Goal: Information Seeking & Learning: Learn about a topic

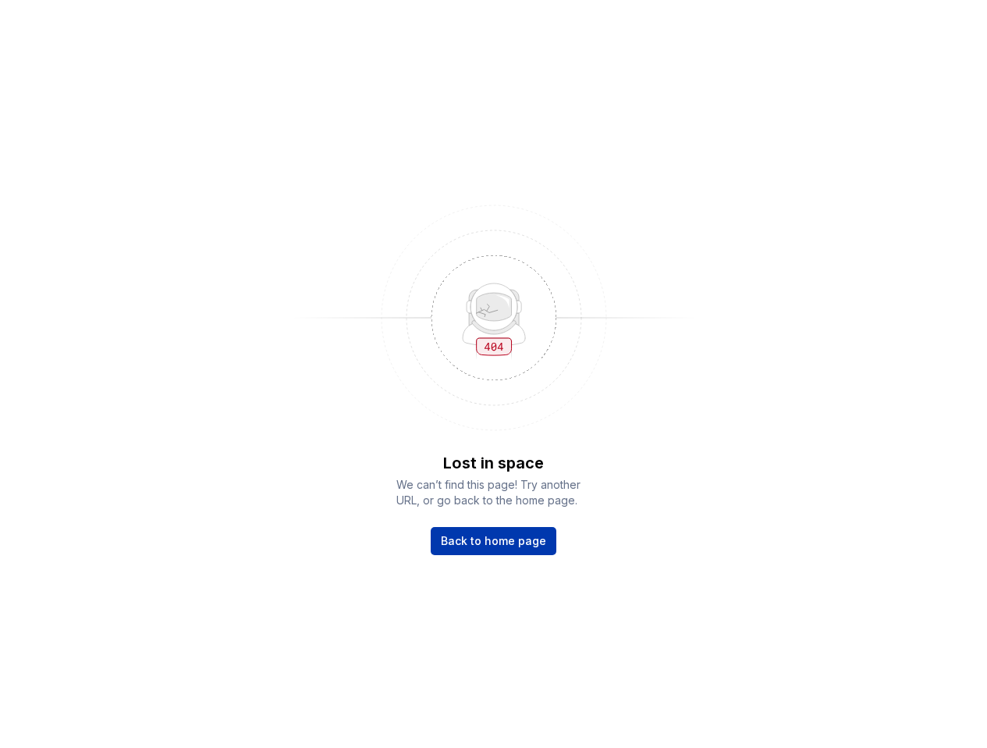
click at [499, 538] on span "Back to home page" at bounding box center [493, 541] width 105 height 16
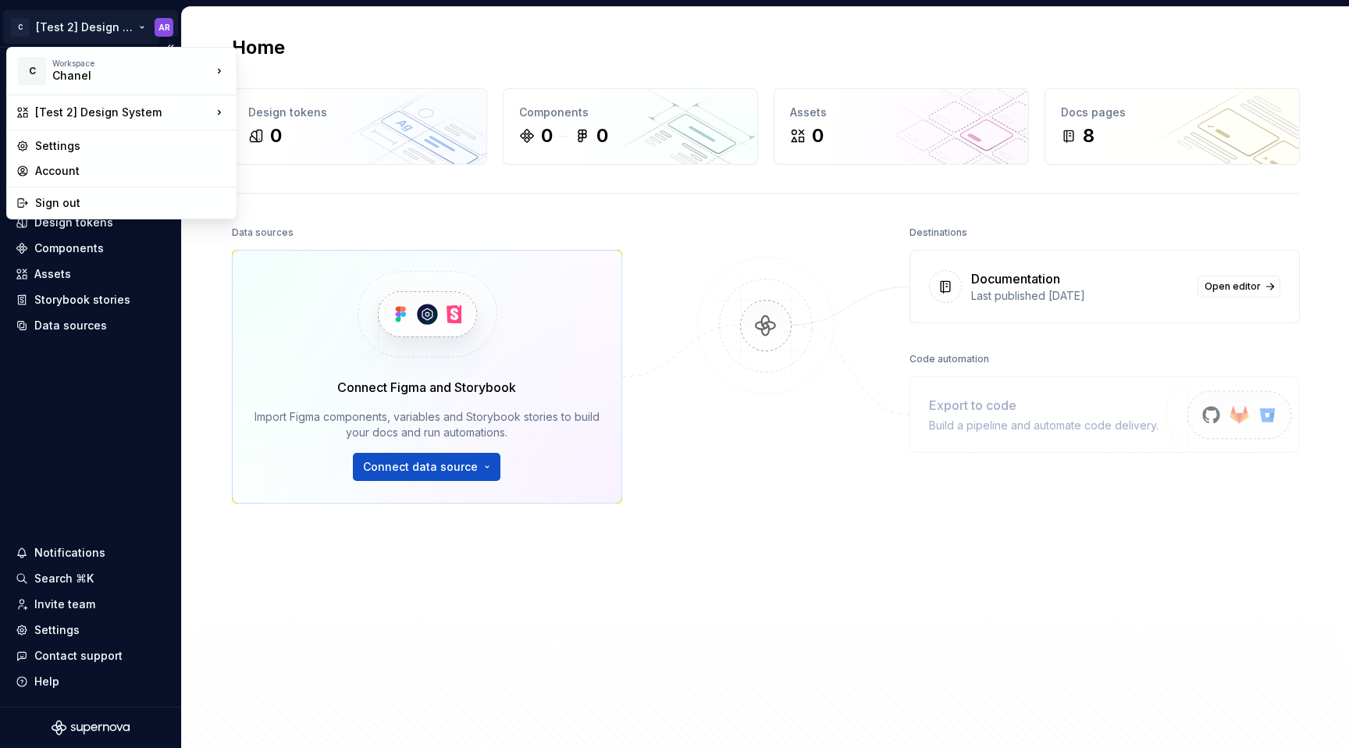
click at [127, 28] on html "C [Test 2] Design System AR Home Documentation Analytics Code automation Design…" at bounding box center [674, 374] width 1349 height 748
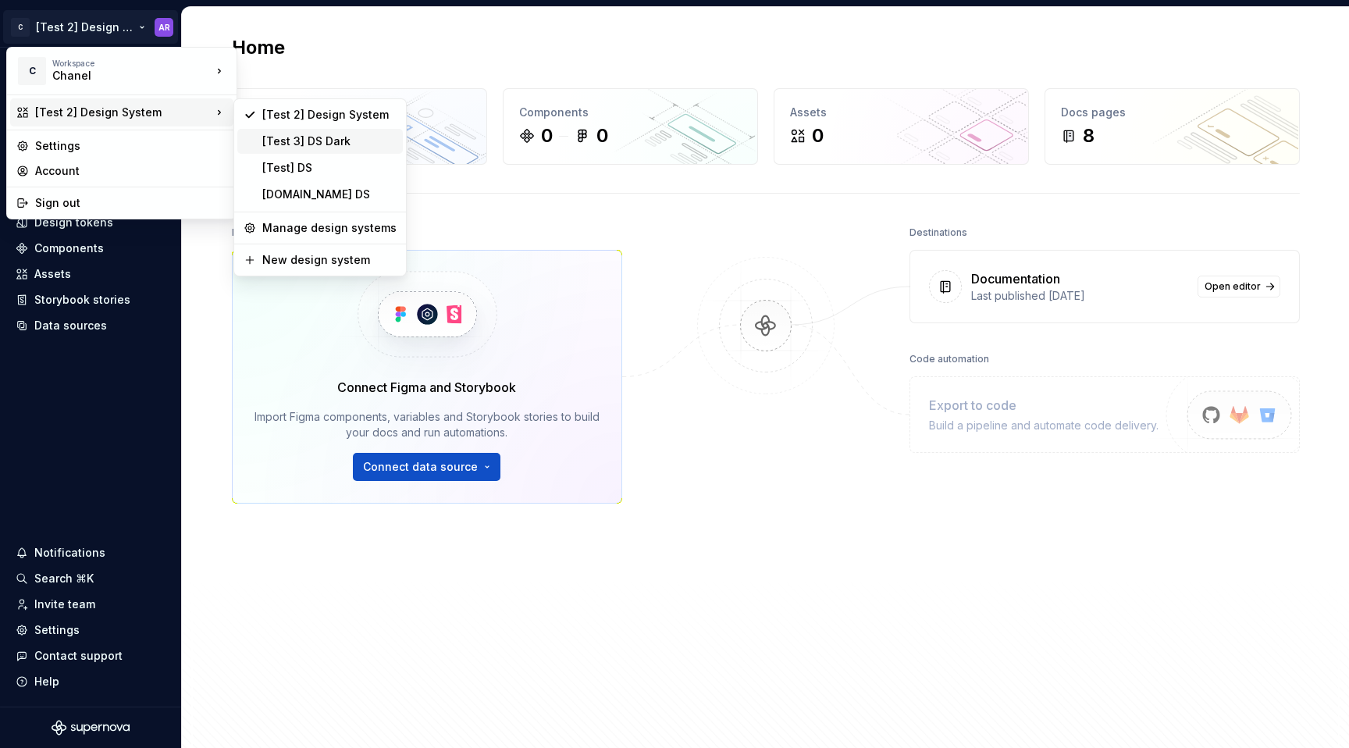
click at [337, 151] on div "[Test 3] DS Dark" at bounding box center [319, 141] width 165 height 25
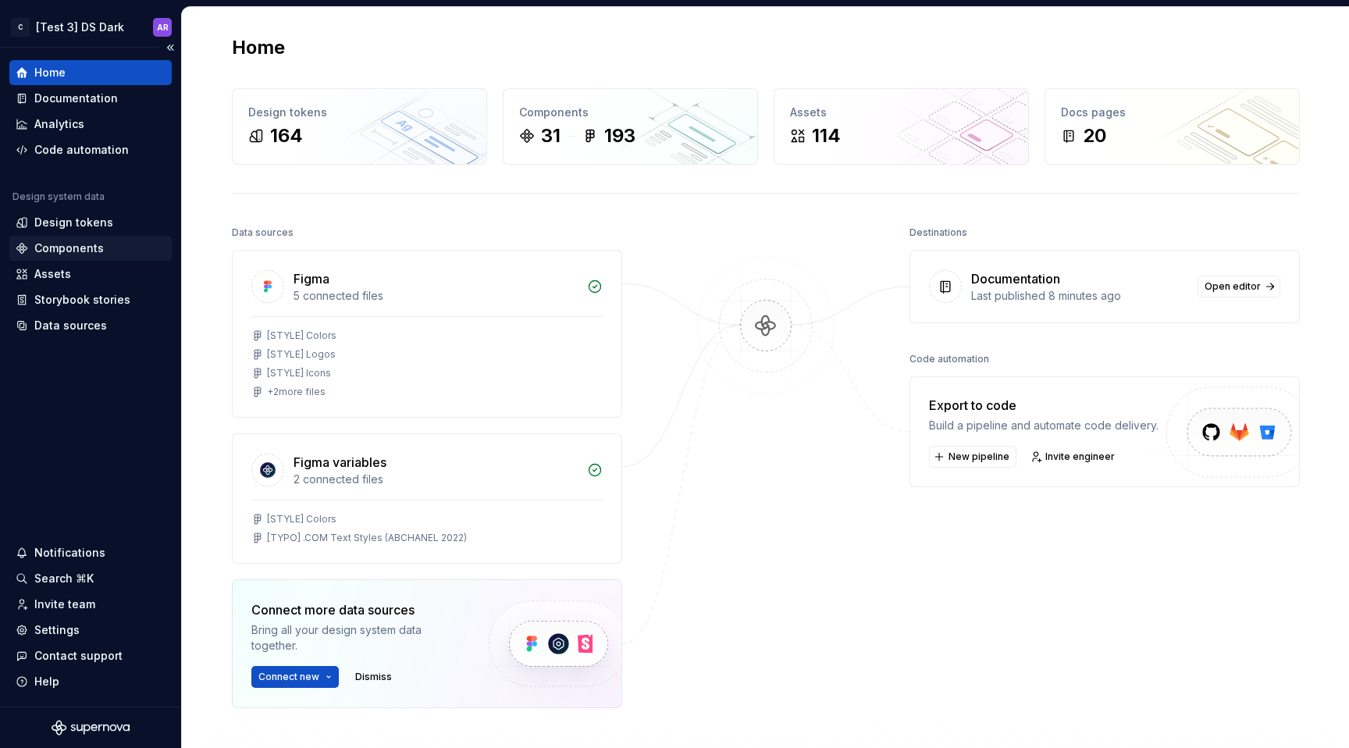
click at [105, 250] on div "Components" at bounding box center [91, 248] width 150 height 16
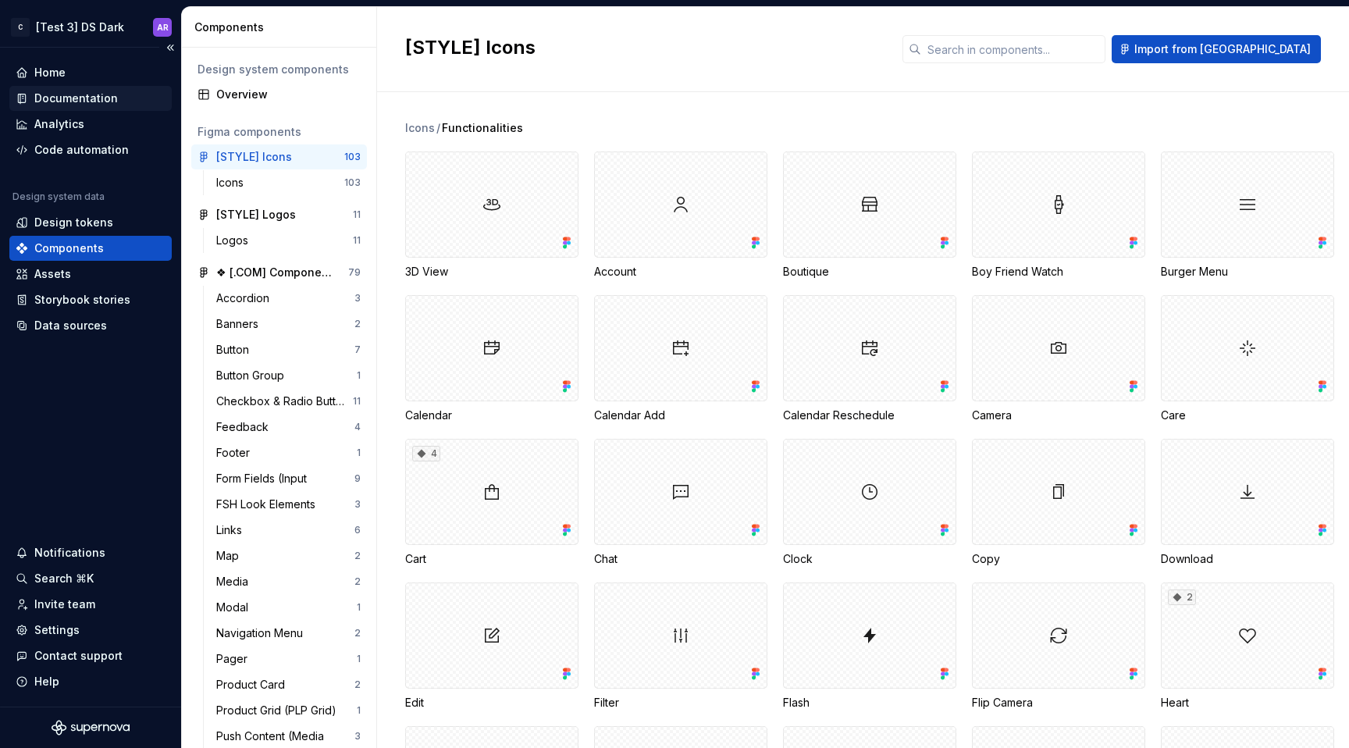
click at [106, 96] on div "Documentation" at bounding box center [76, 99] width 84 height 16
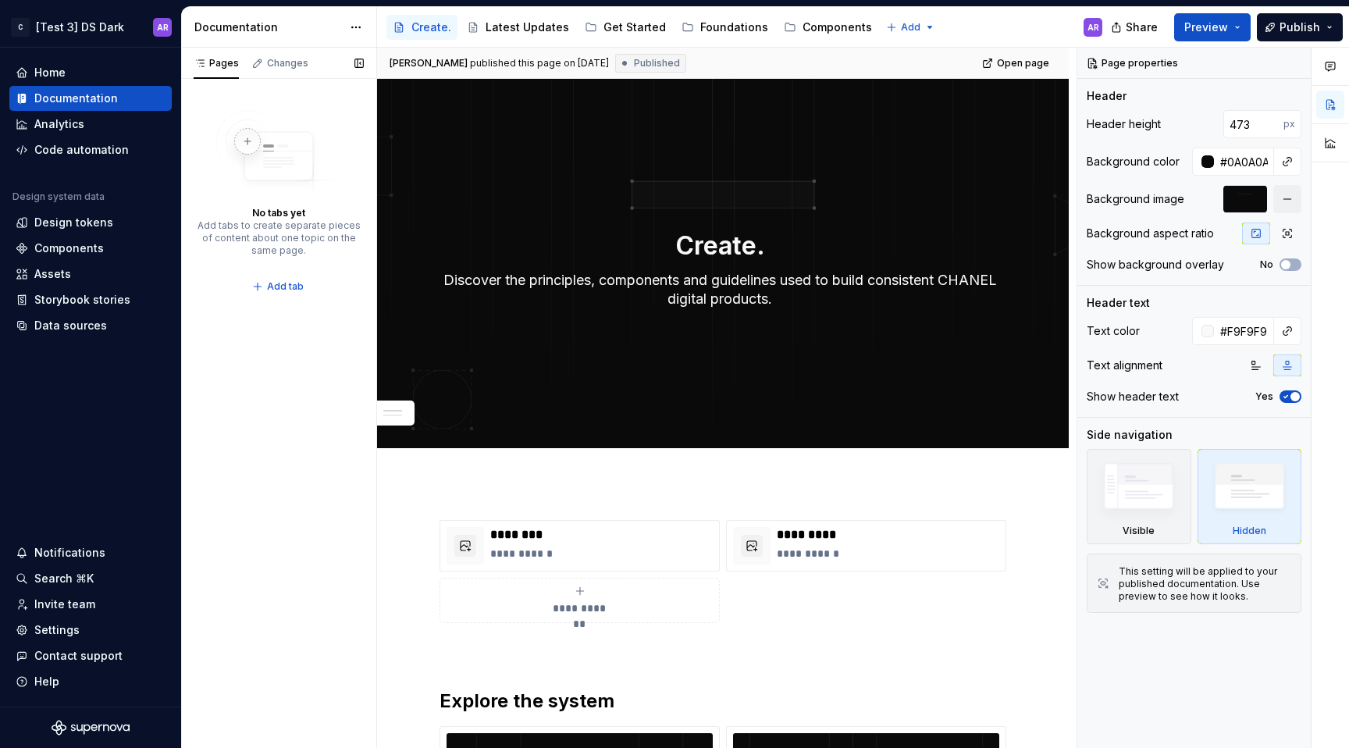
type textarea "*"
click at [86, 237] on div "Components" at bounding box center [90, 248] width 162 height 25
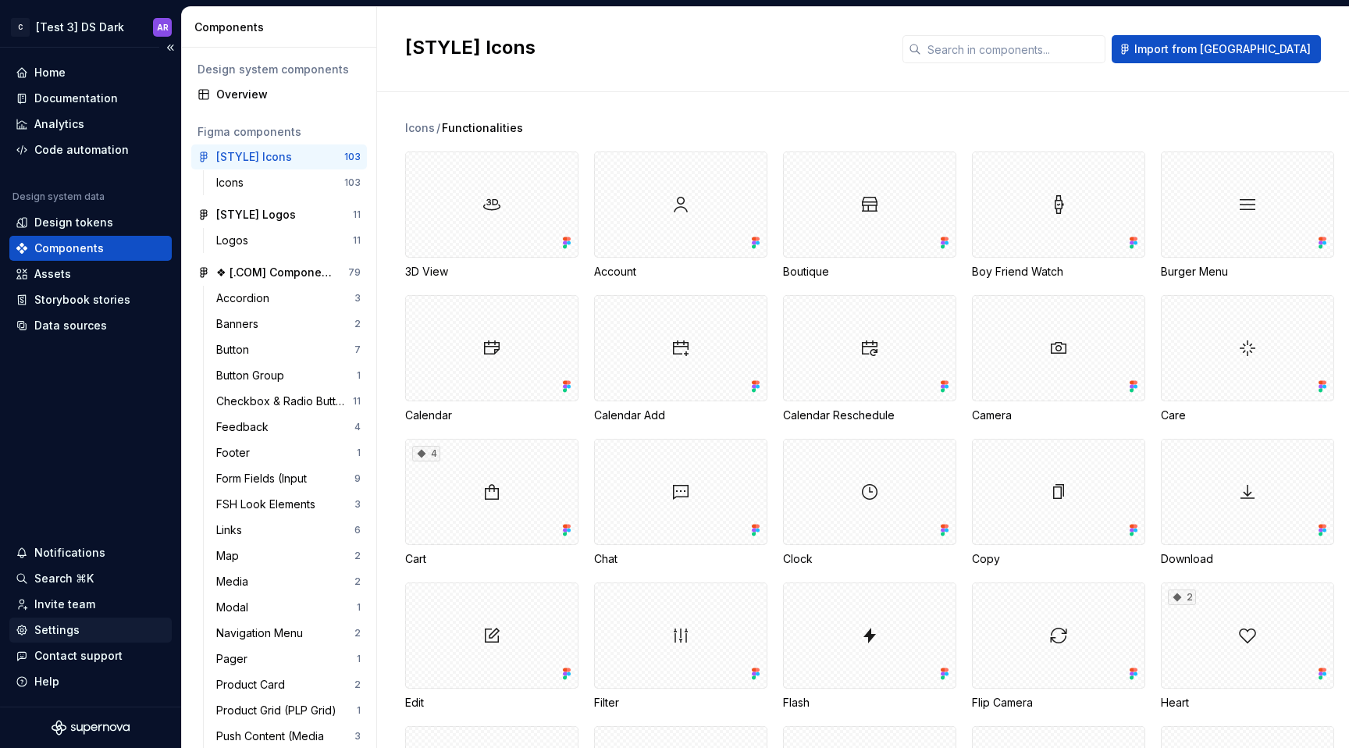
click at [66, 642] on div "Settings" at bounding box center [90, 629] width 162 height 25
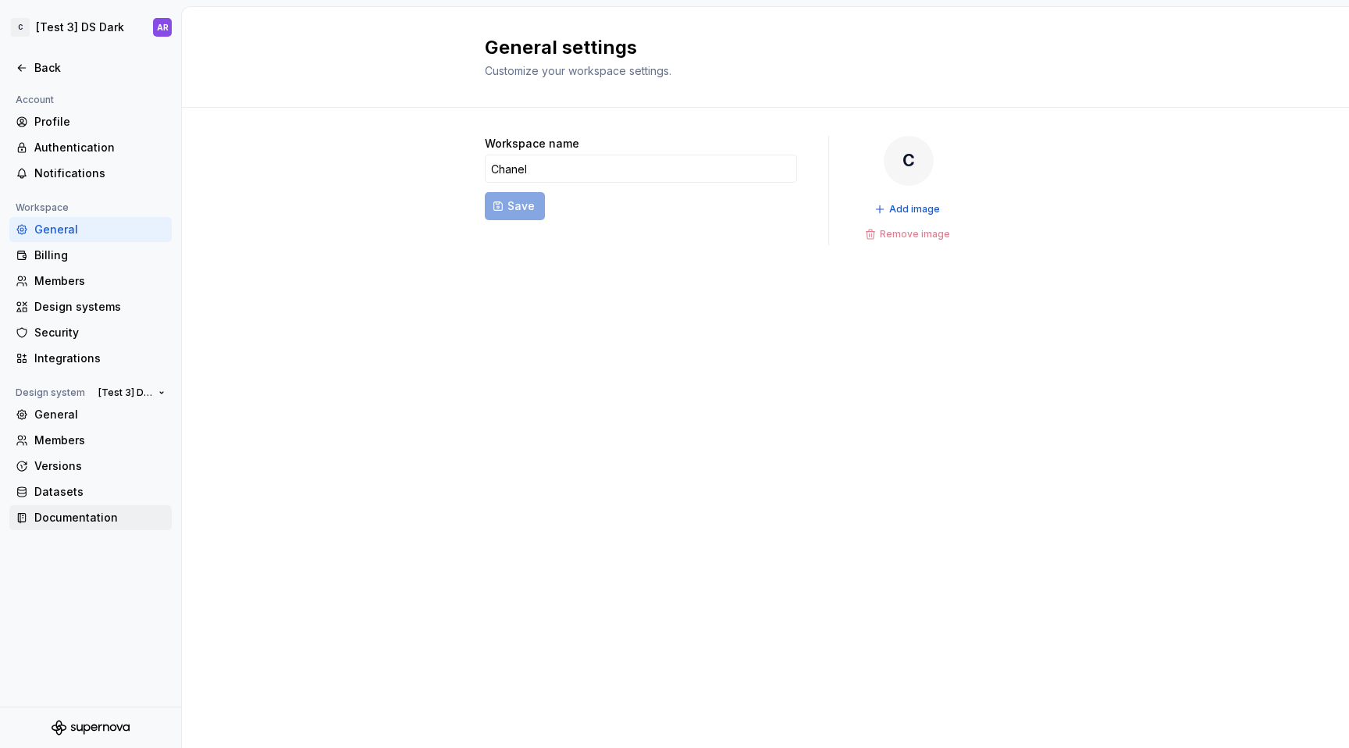
click at [74, 525] on div "Documentation" at bounding box center [99, 518] width 131 height 16
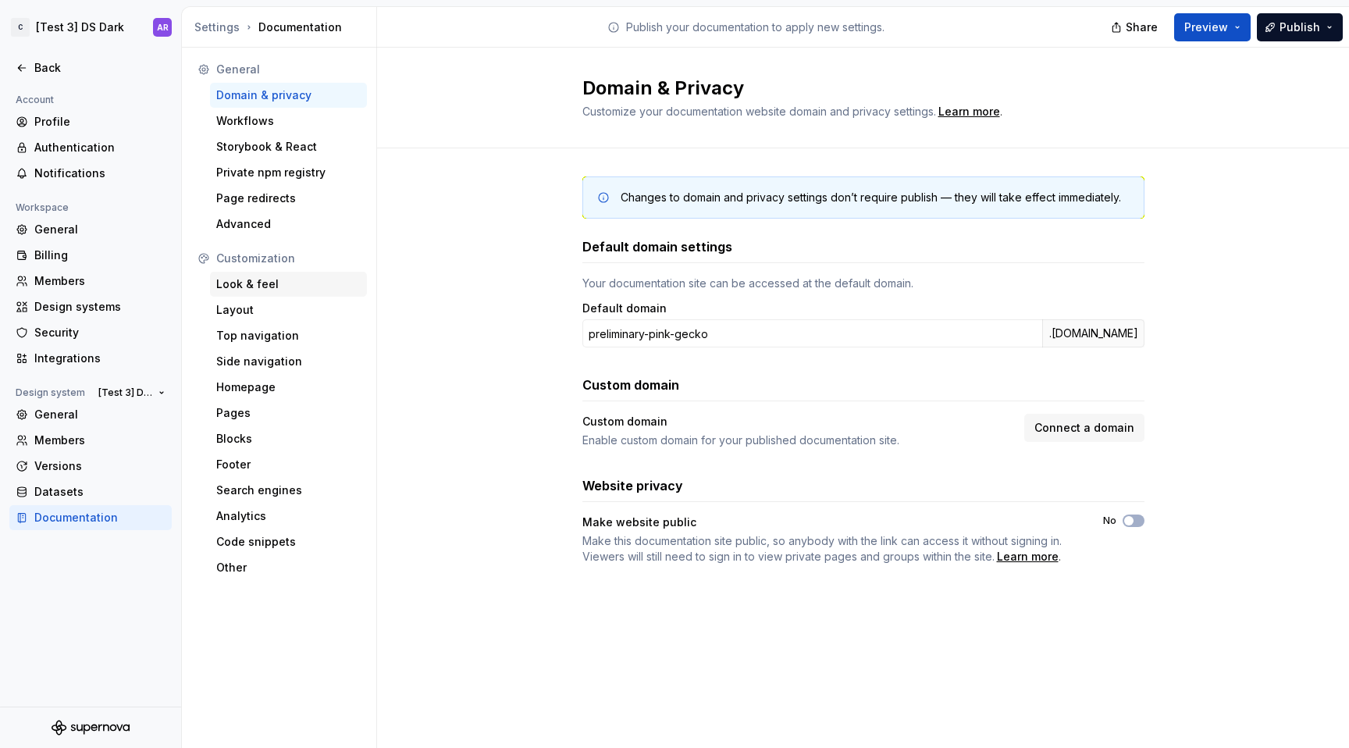
click at [301, 279] on div "Look & feel" at bounding box center [288, 284] width 144 height 16
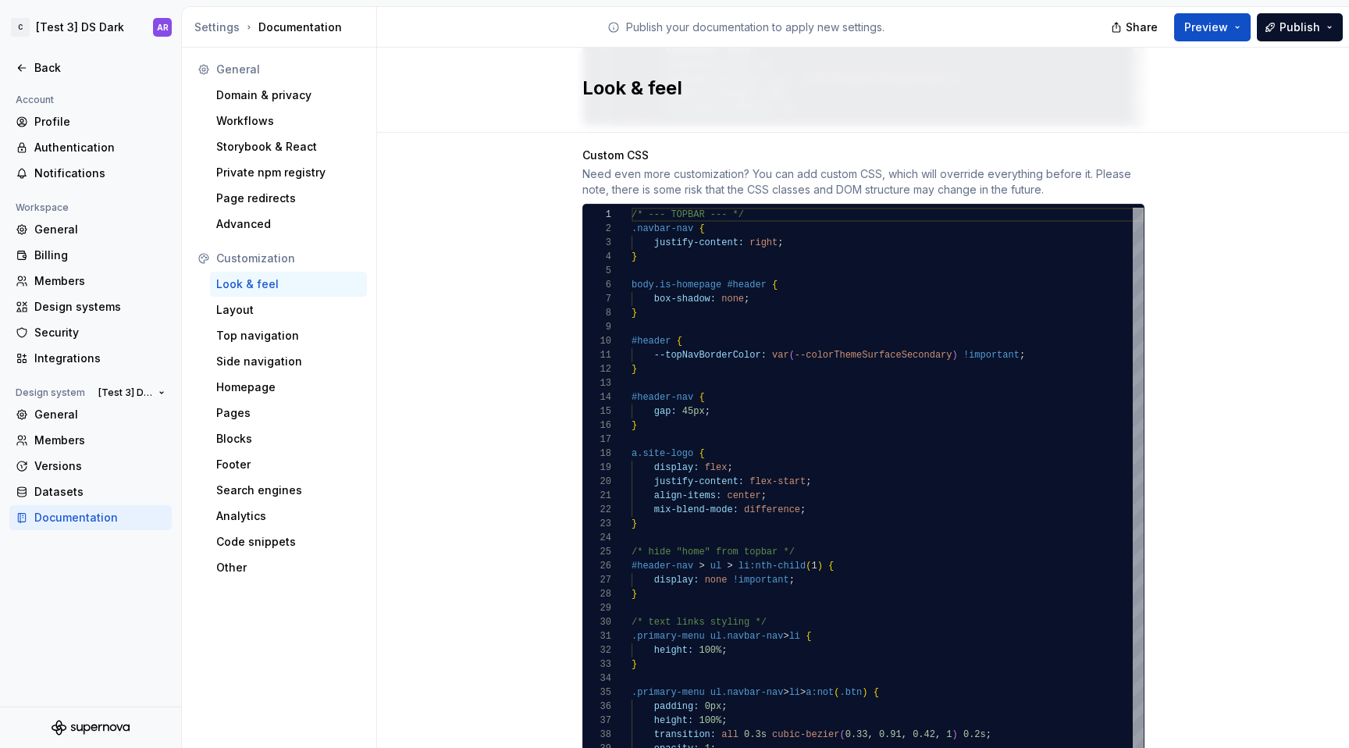
scroll to position [1510, 0]
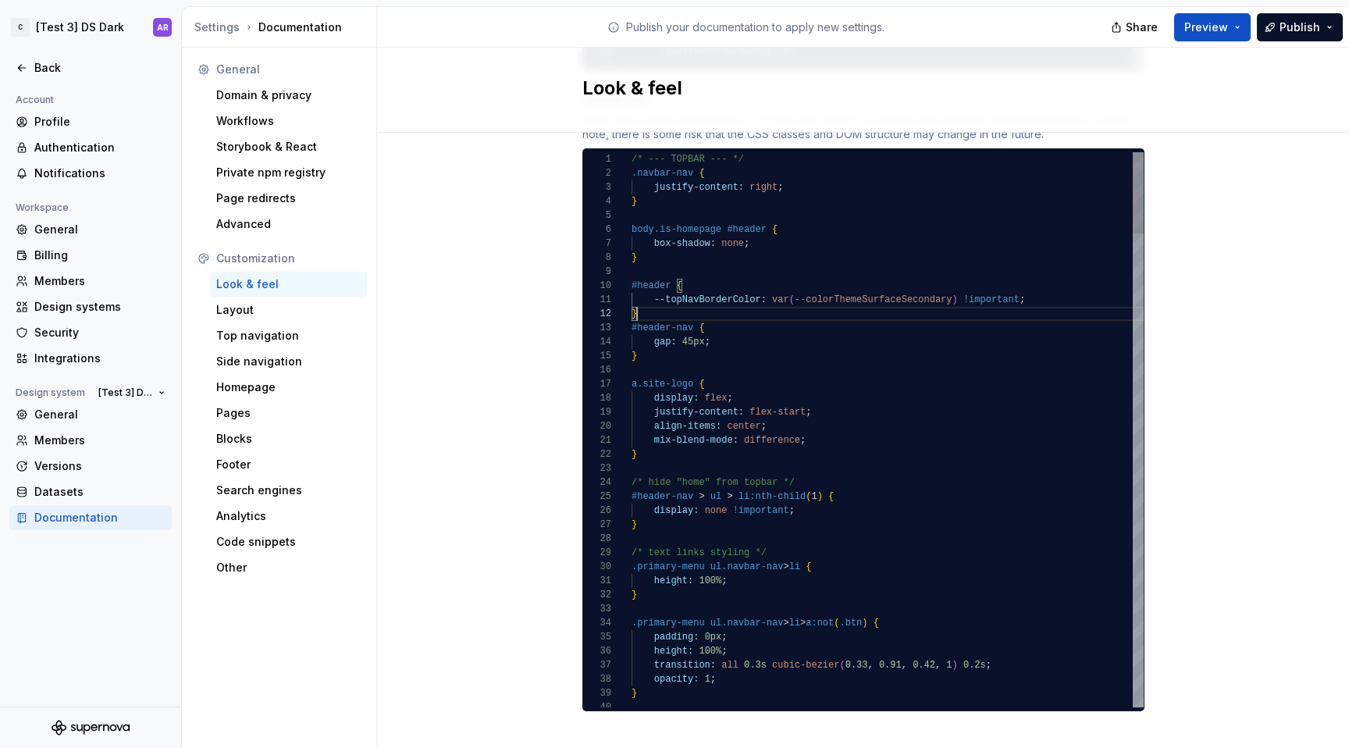
scroll to position [28, 0]
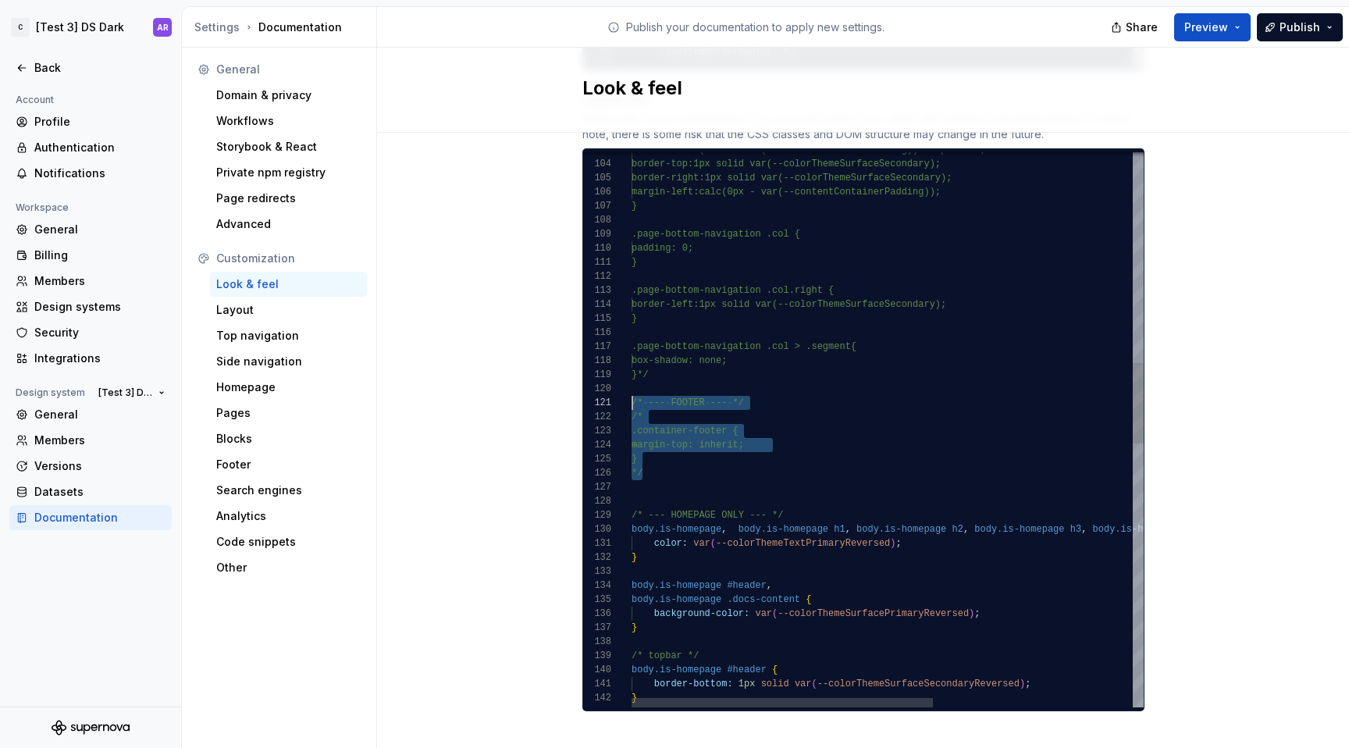
scroll to position [0, 0]
drag, startPoint x: 675, startPoint y: 456, endPoint x: 617, endPoint y: 386, distance: 90.8
click at [631, 386] on div ".page-bottom-navigation .col > .segment{ box-shadow: none; }*/ /* --- FOOTER --…" at bounding box center [1056, 611] width 851 height 3803
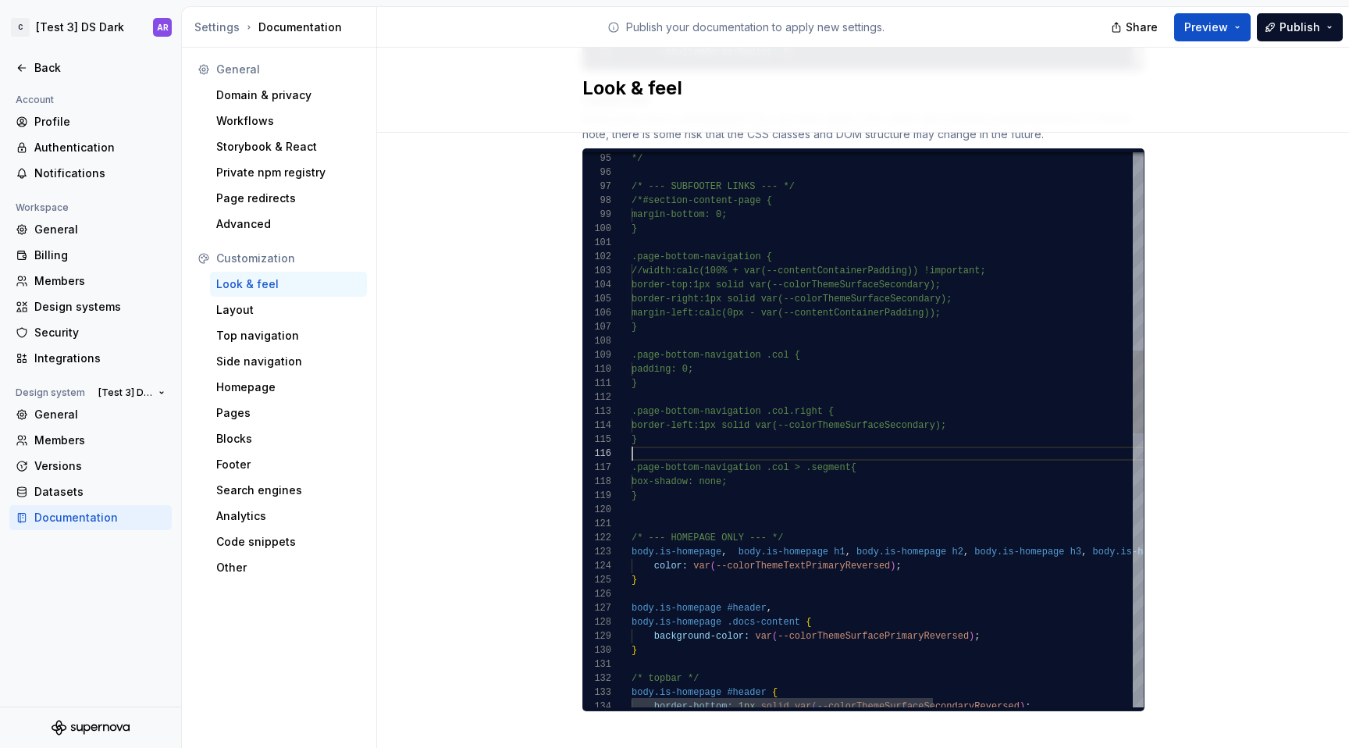
scroll to position [70, 0]
click at [650, 434] on div ".page-bottom-navigation .col > .segment{ box-shadow: none; } /* --- HOMEPAGE ON…" at bounding box center [1056, 683] width 851 height 3705
drag, startPoint x: 650, startPoint y: 423, endPoint x: 616, endPoint y: 389, distance: 48.6
click at [631, 389] on div ".page-bottom-navigation .col > .segment{ box-shadow: none; } /* --- HOMEPAGE ON…" at bounding box center [1056, 683] width 851 height 3705
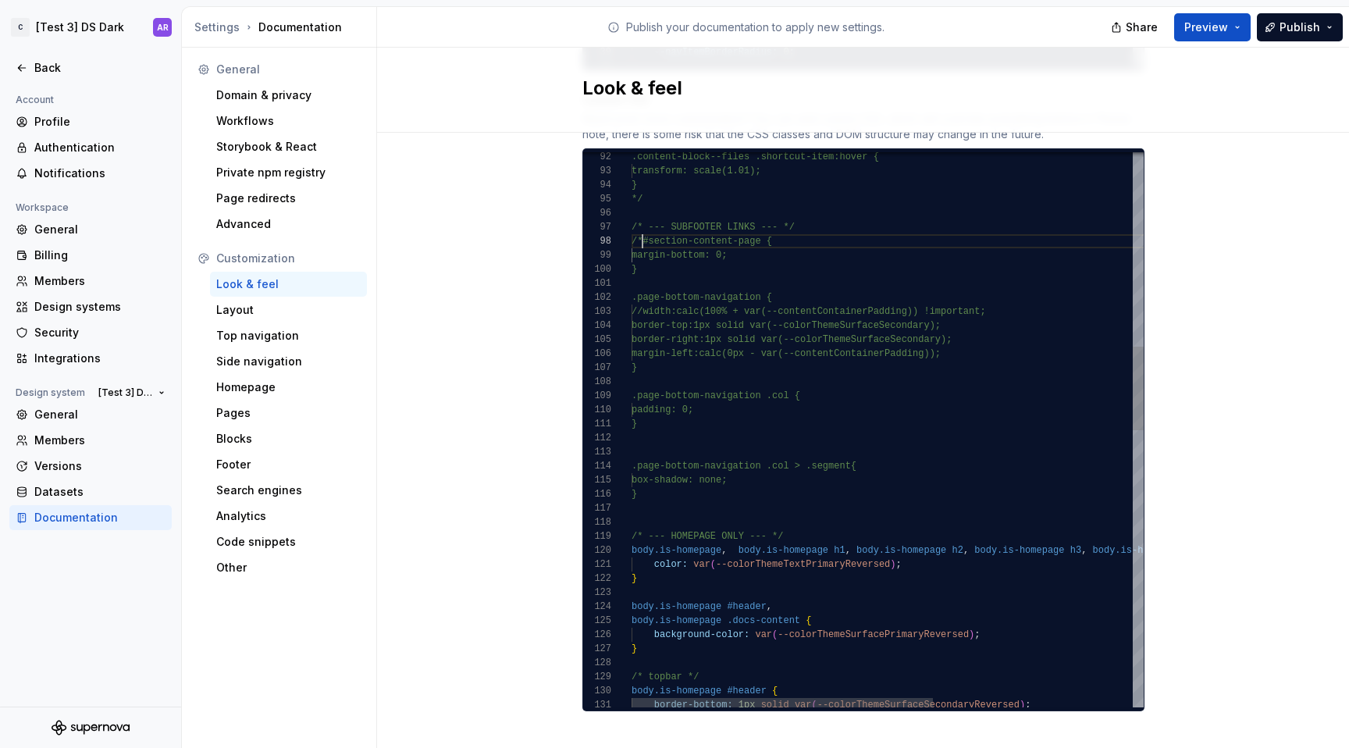
scroll to position [98, 11]
click at [634, 221] on div ".page-bottom-navigation .col > .segment{ box-shadow: none; } /* --- HOMEPAGE ON…" at bounding box center [1056, 702] width 851 height 3662
drag, startPoint x: 655, startPoint y: 247, endPoint x: 622, endPoint y: 222, distance: 41.2
click at [631, 222] on div ".page-bottom-navigation .col > .segment{ box-shadow: none; } /* --- HOMEPAGE ON…" at bounding box center [1056, 702] width 851 height 3662
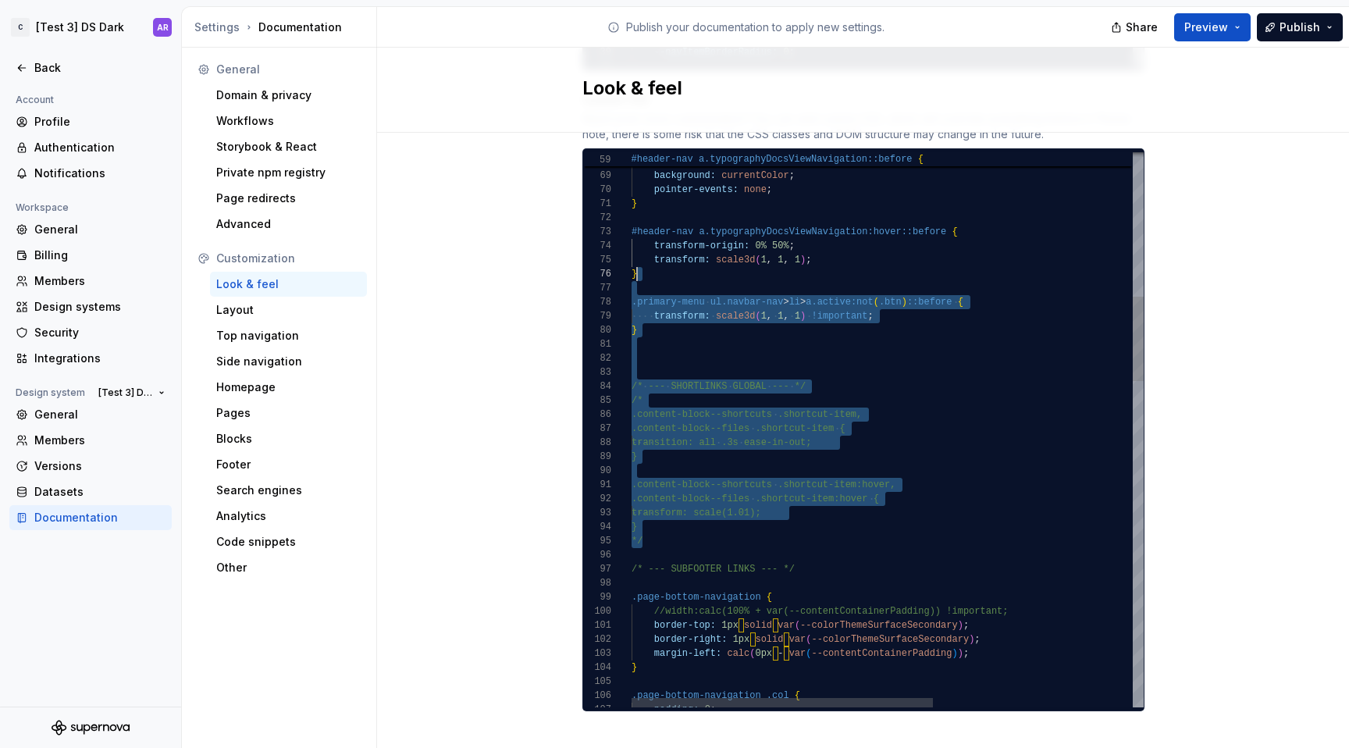
scroll to position [0, 0]
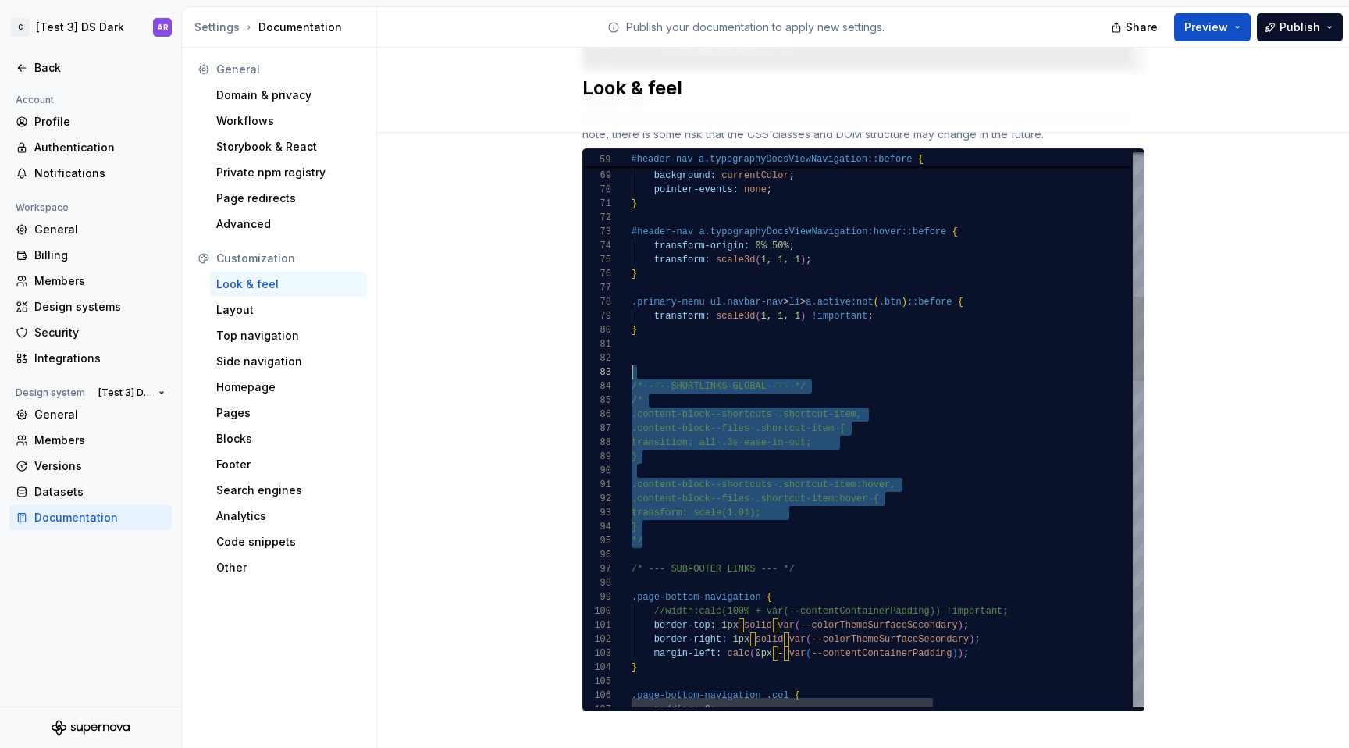
drag, startPoint x: 646, startPoint y: 283, endPoint x: 630, endPoint y: 352, distance: 71.2
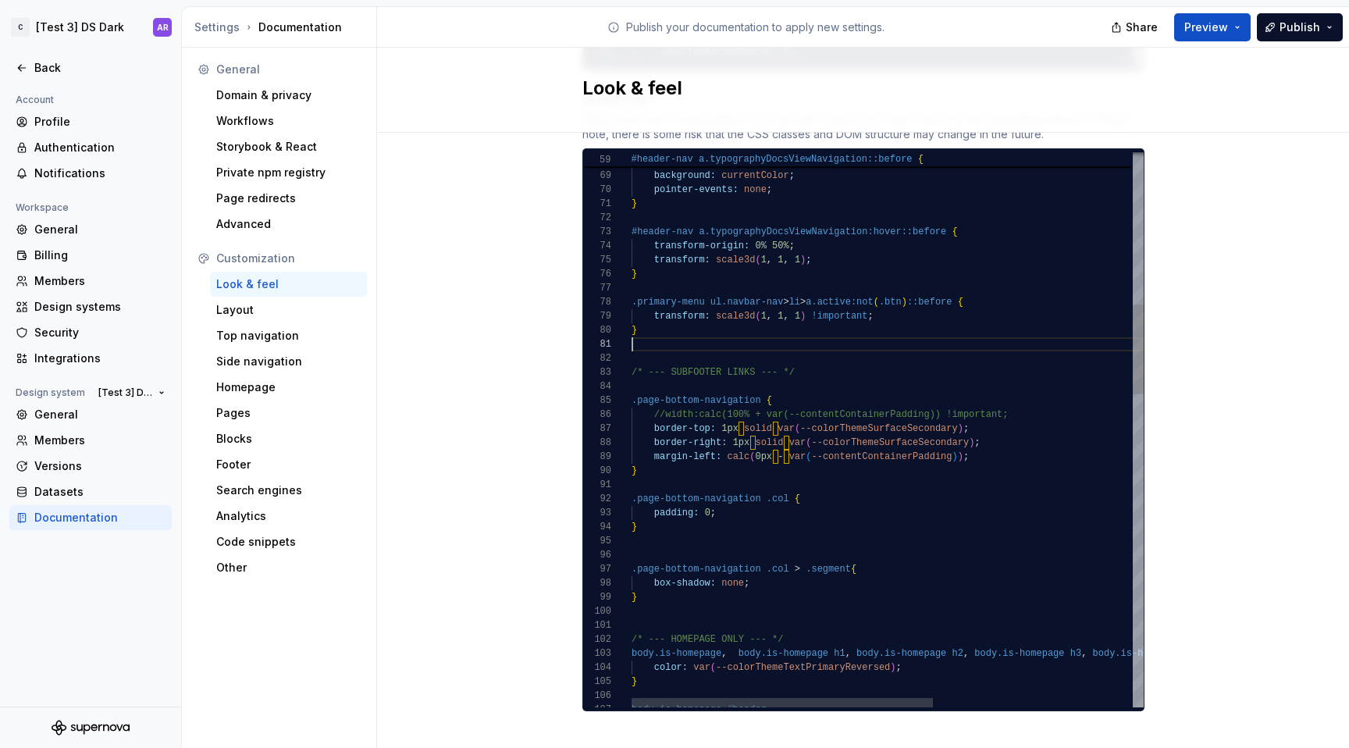
scroll to position [126, 5]
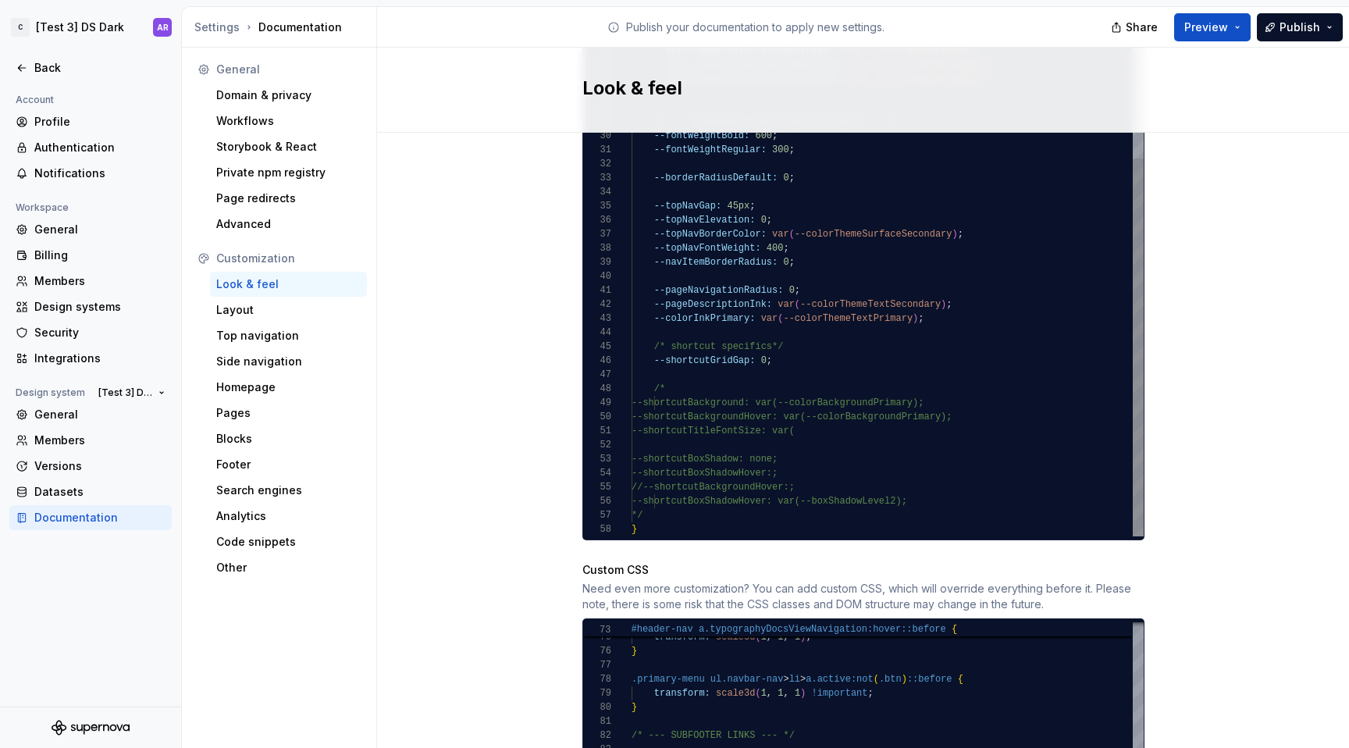
type textarea "**********"
click at [759, 338] on div "--colorThemeTextSecondary: var ( --colorThemeGray700 ) ; /* light theme (all ot…" at bounding box center [887, 128] width 512 height 815
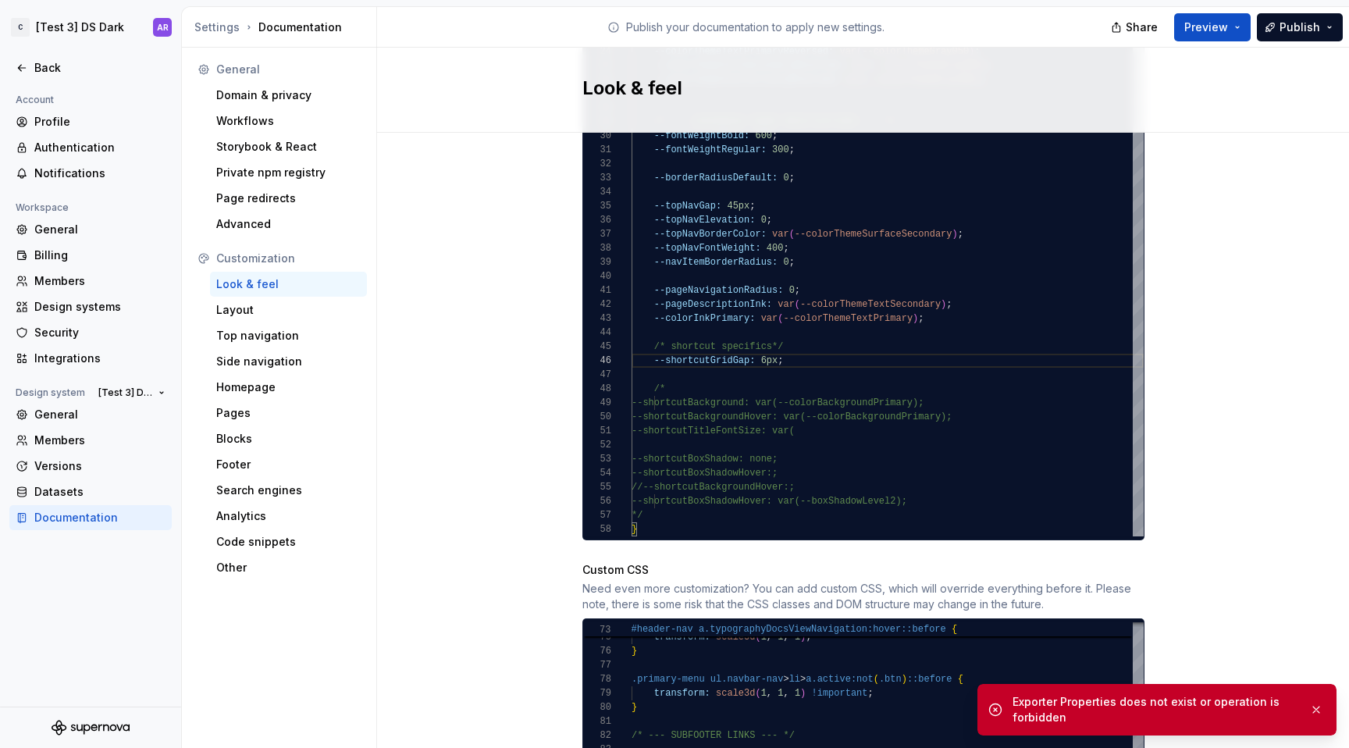
click at [987, 335] on div "Site logo A company logo that will be displayed on all pages on your documentat…" at bounding box center [863, 166] width 972 height 2148
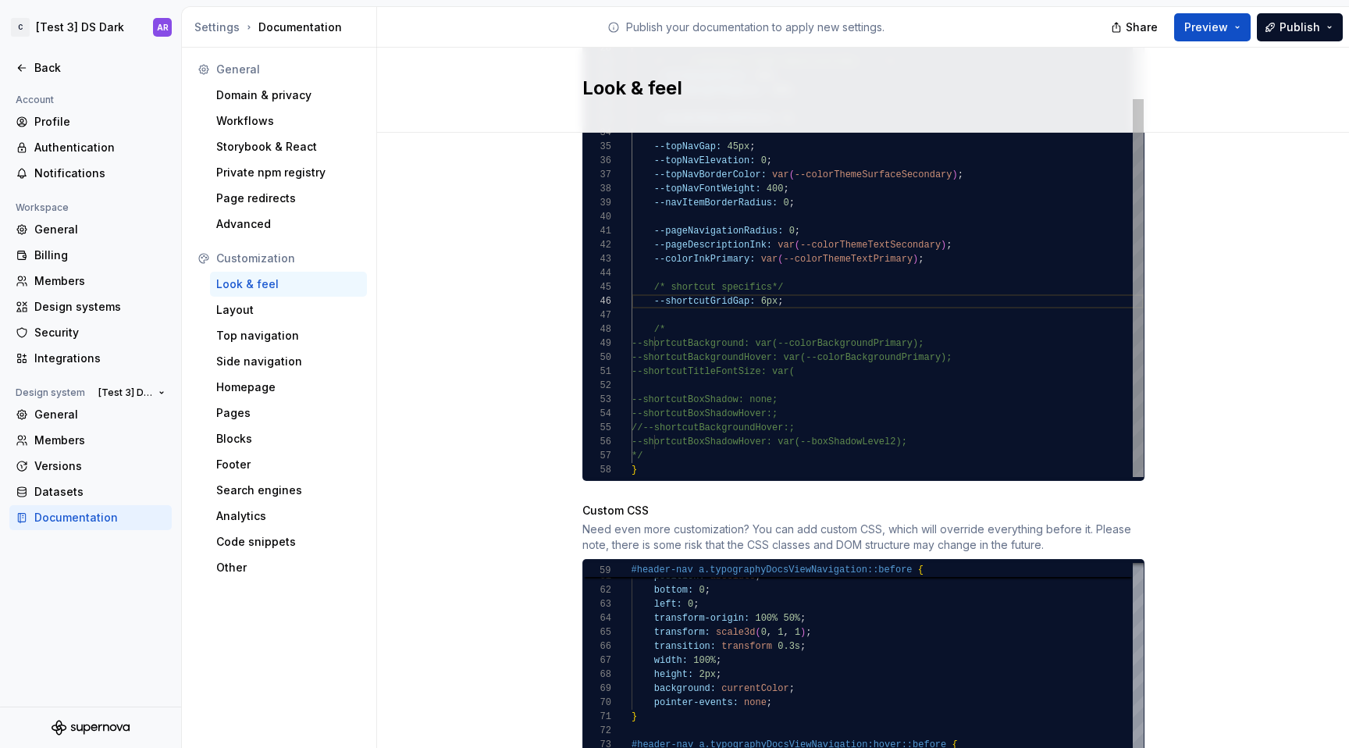
click at [802, 304] on div "--colorThemeTextSecondary: var ( --colorThemeGray700 ) ; /* light theme (all ot…" at bounding box center [887, 69] width 512 height 815
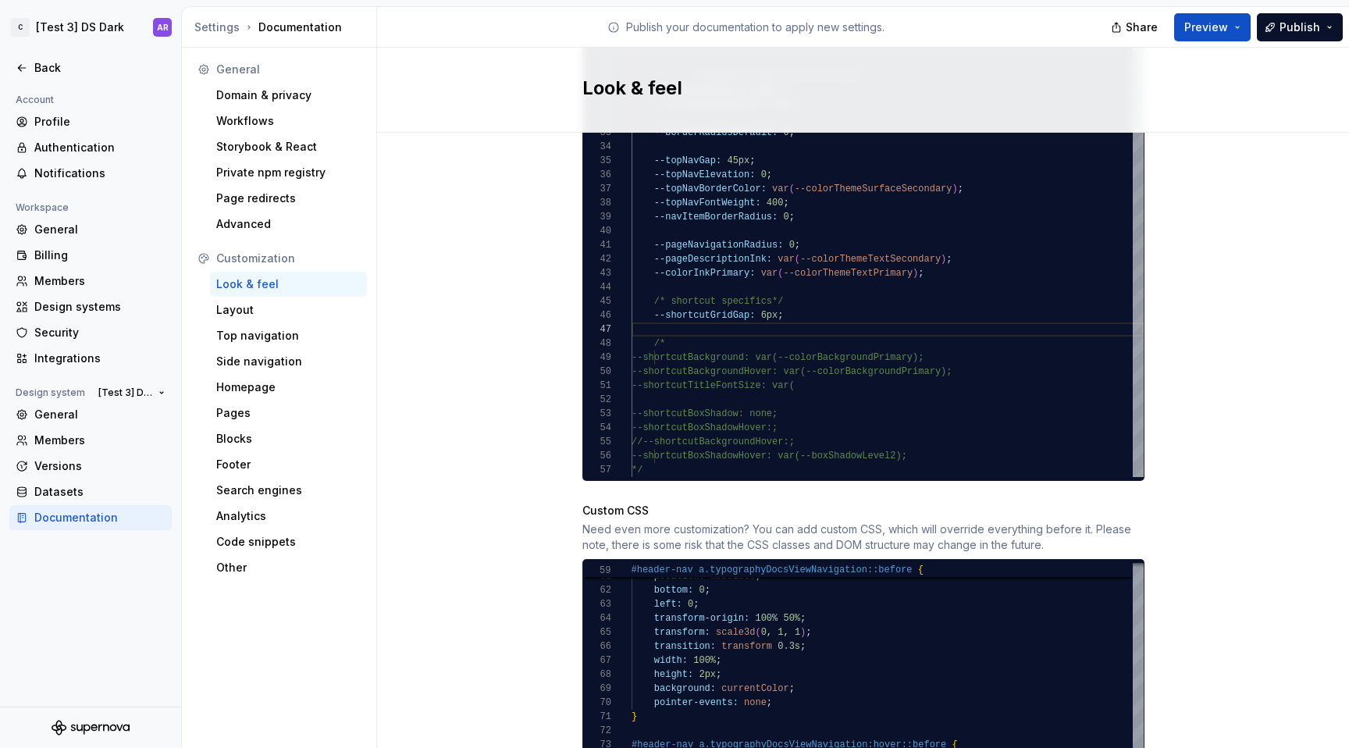
type textarea "**********"
click at [987, 405] on div "Site logo A company logo that will be displayed on all pages on your documentat…" at bounding box center [863, 107] width 972 height 2148
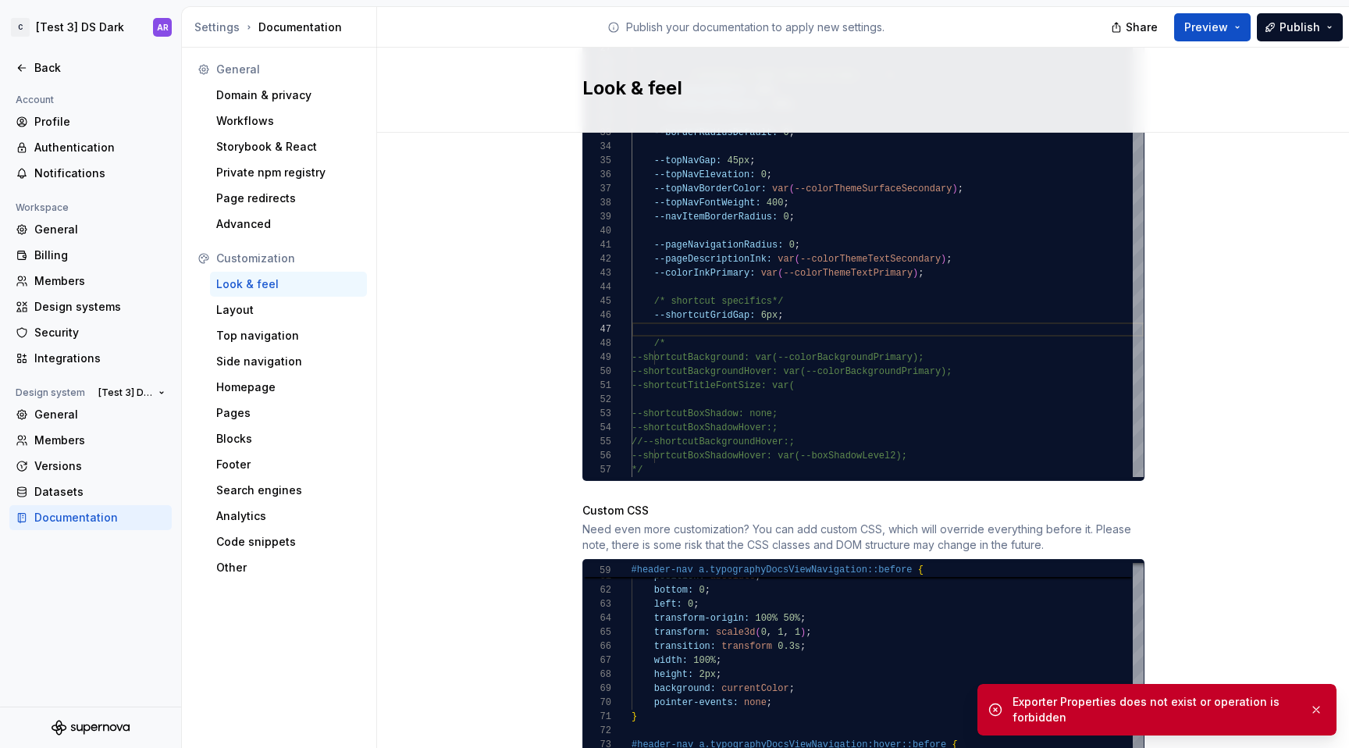
click at [987, 405] on div "Site logo A company logo that will be displayed on all pages on your documentat…" at bounding box center [863, 107] width 972 height 2148
click at [63, 445] on div "Members" at bounding box center [99, 440] width 131 height 16
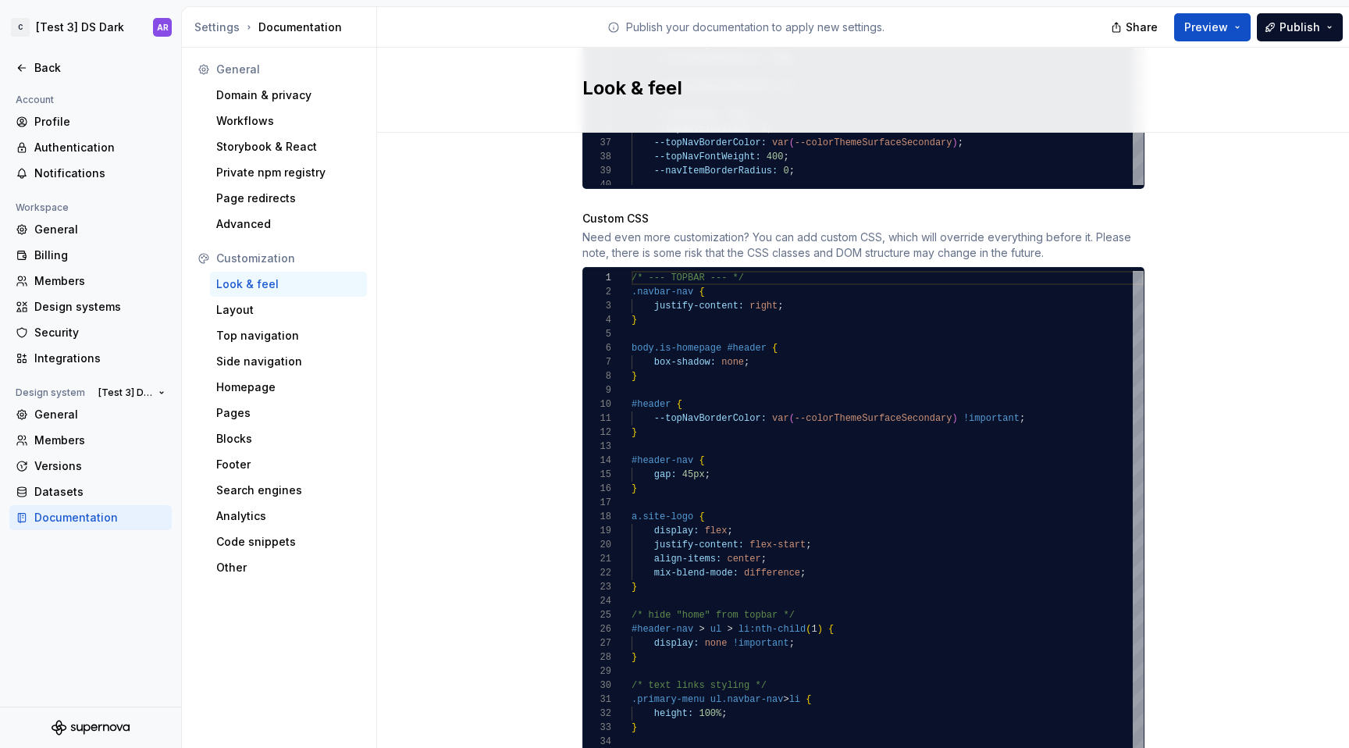
scroll to position [1510, 0]
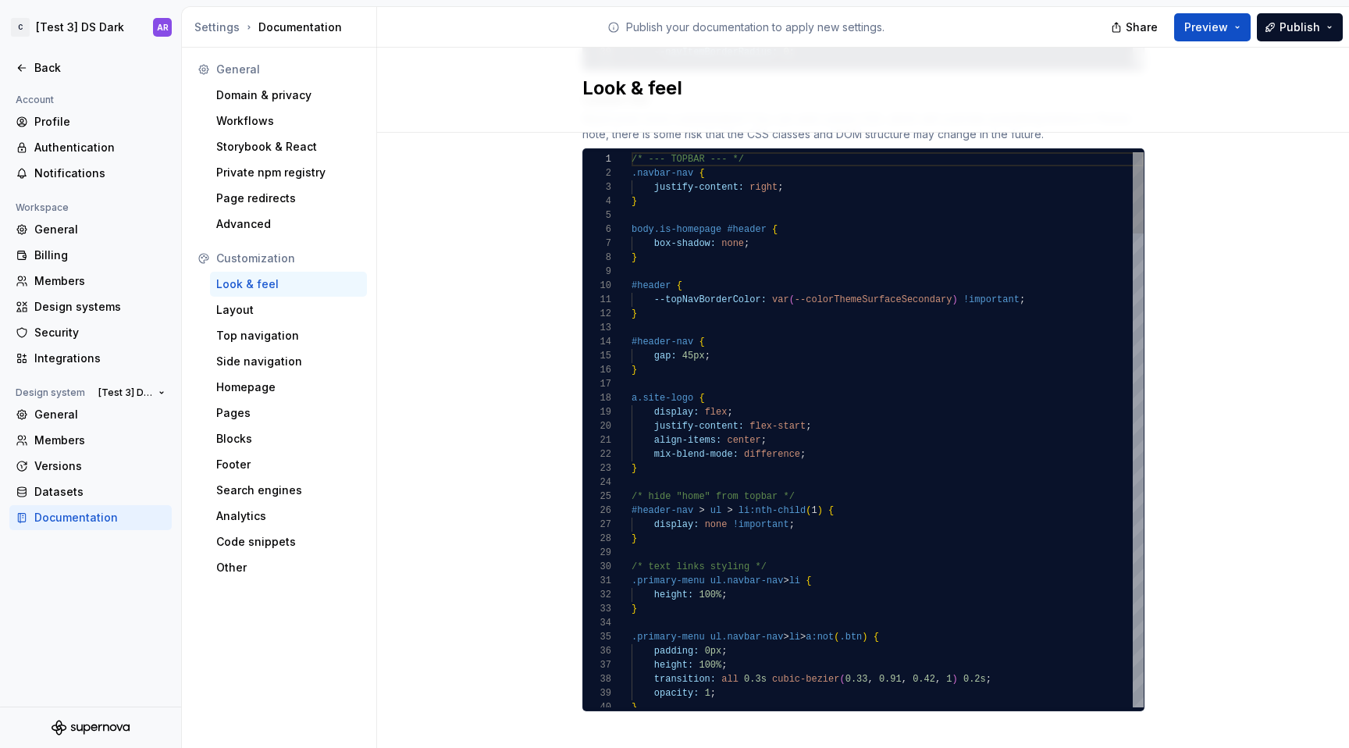
type textarea "**********"
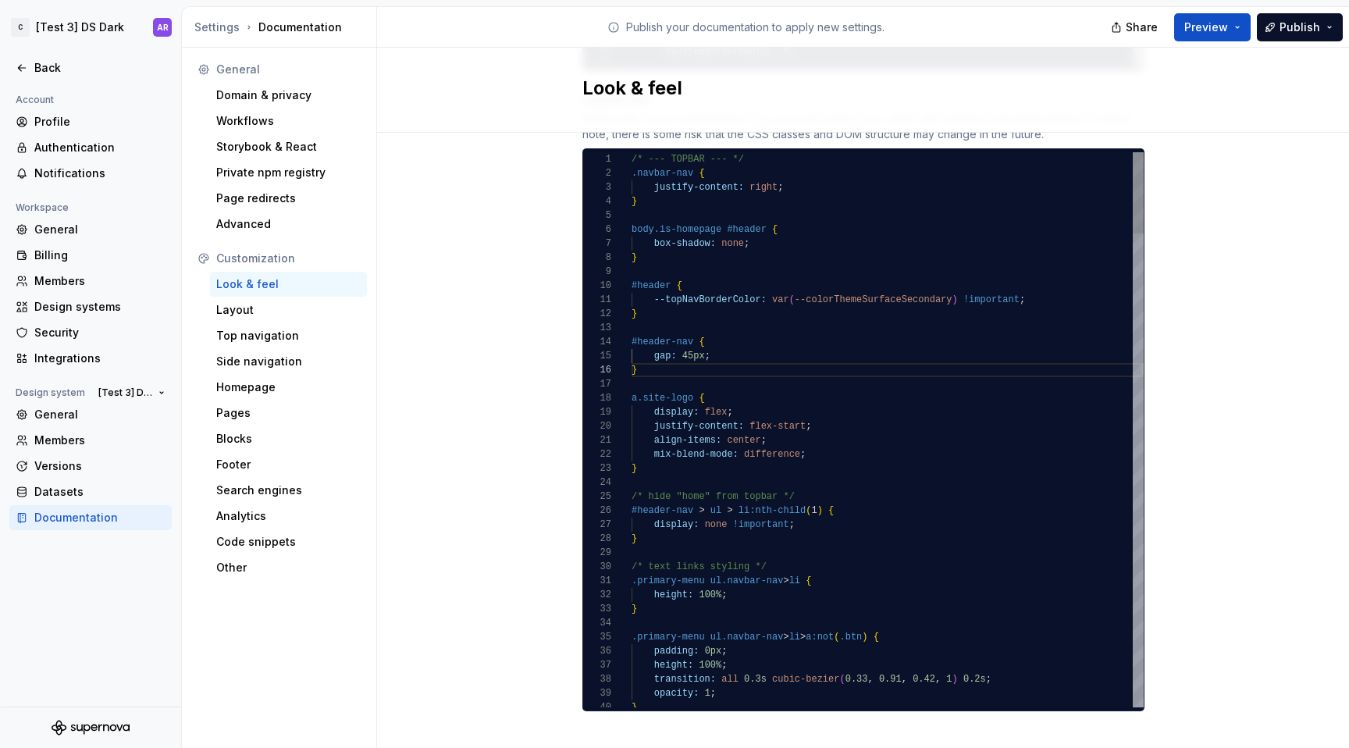
scroll to position [0, 231]
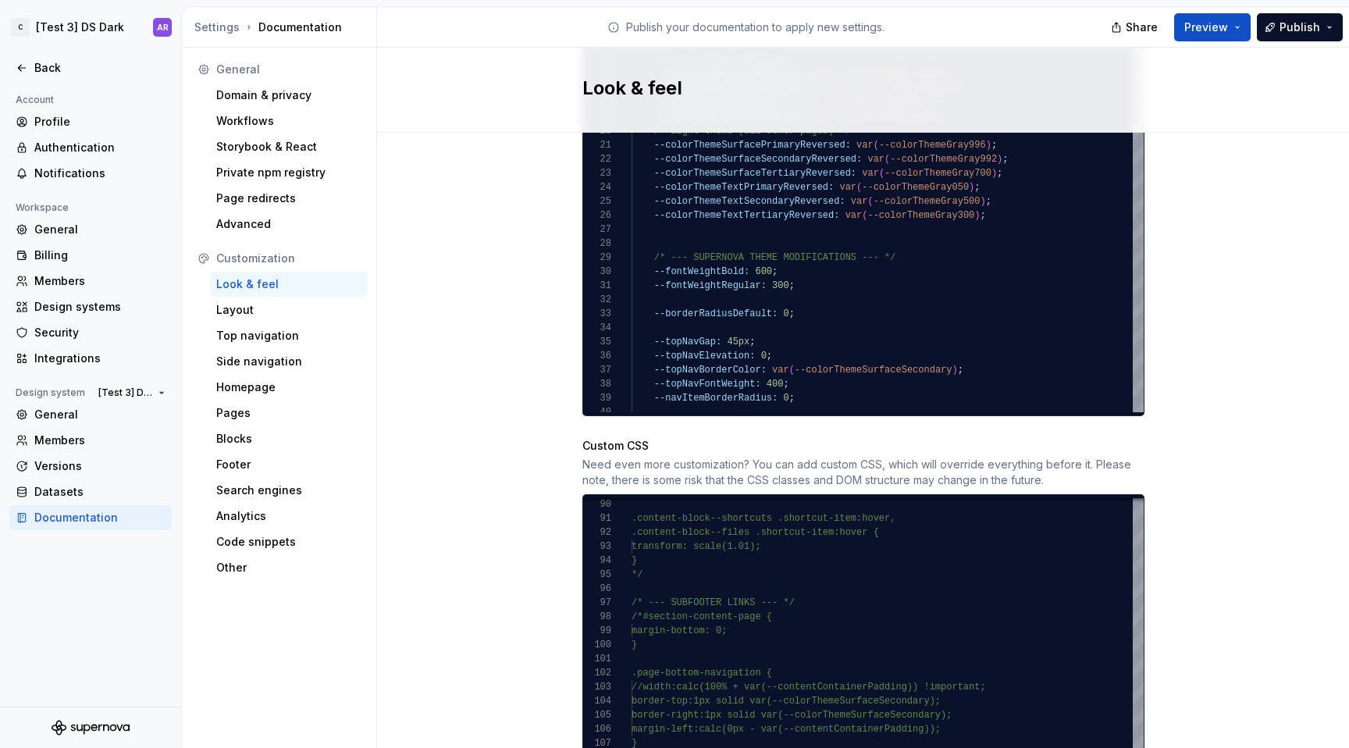
scroll to position [809, 0]
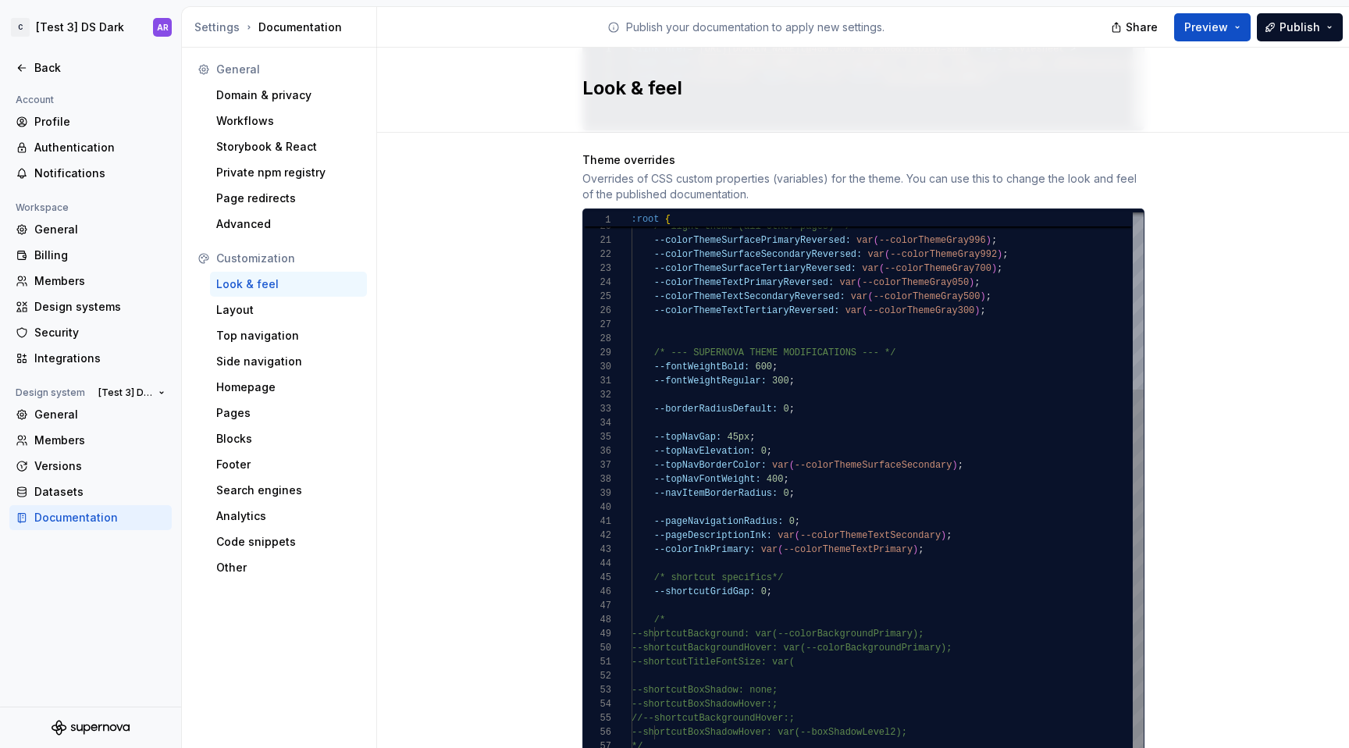
click at [773, 313] on div "--colorThemeTextSecondary: var ( --colorThemeGray700 ) ; /* light theme (all ot…" at bounding box center [887, 359] width 512 height 815
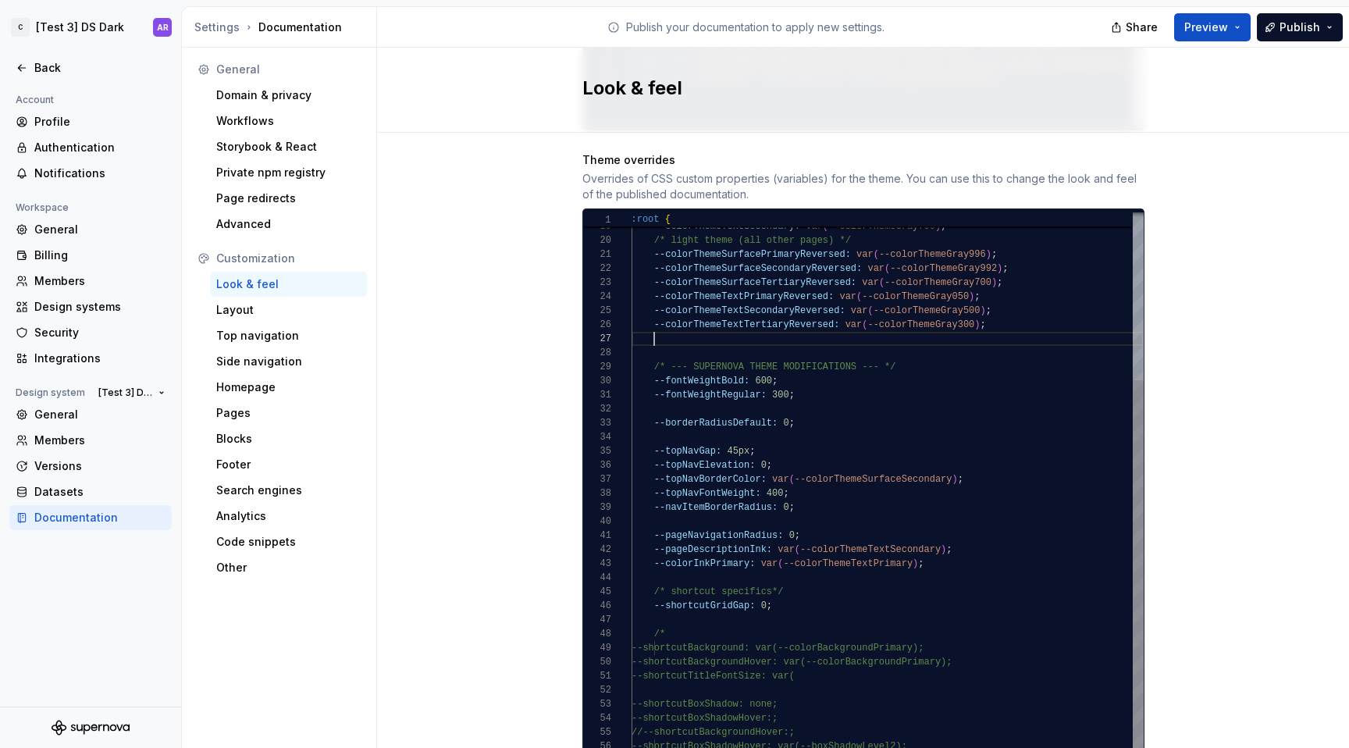
scroll to position [84, 23]
type textarea "**********"
click at [1297, 308] on div "Site logo A company logo that will be displayed on all pages on your documentat…" at bounding box center [863, 397] width 972 height 2148
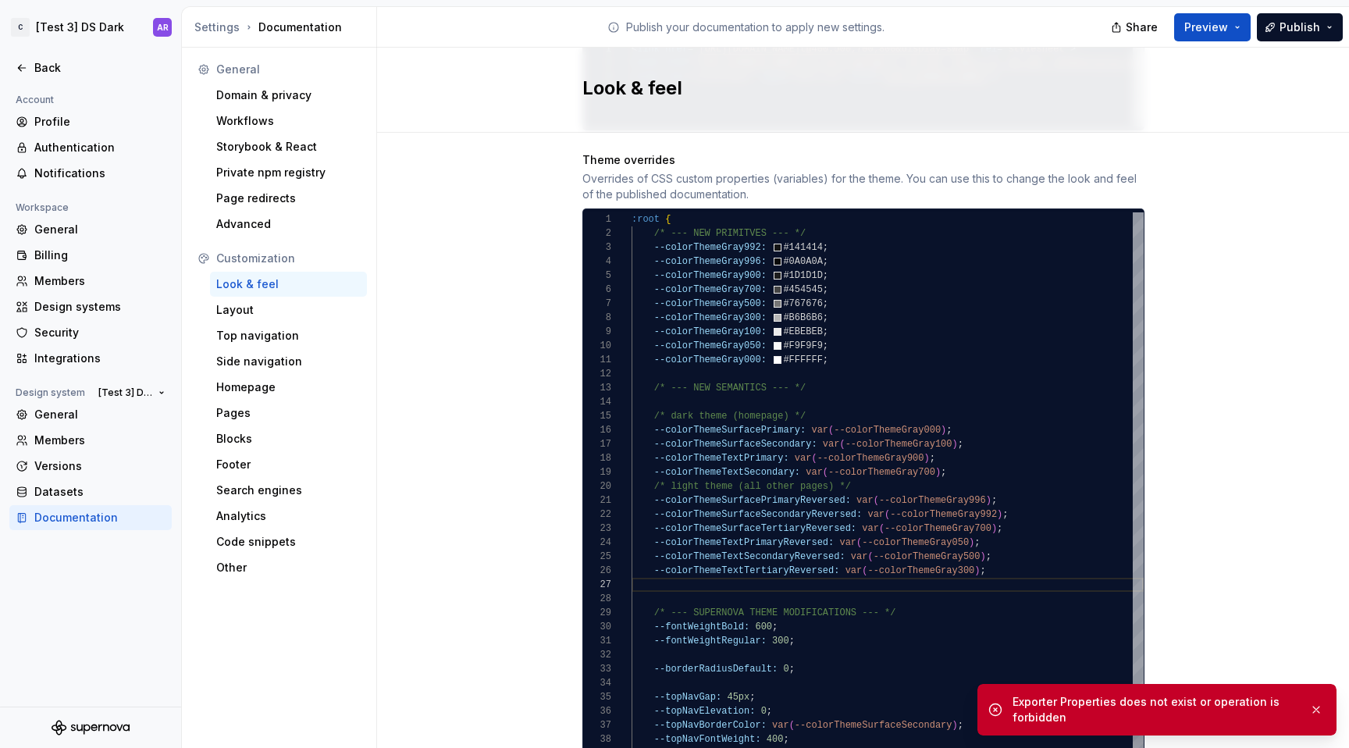
click at [1086, 695] on div "Exporter Properties does not exist or operation is forbidden" at bounding box center [1154, 709] width 284 height 31
click at [1297, 604] on div "Site logo A company logo that will be displayed on all pages on your documentat…" at bounding box center [863, 397] width 972 height 2148
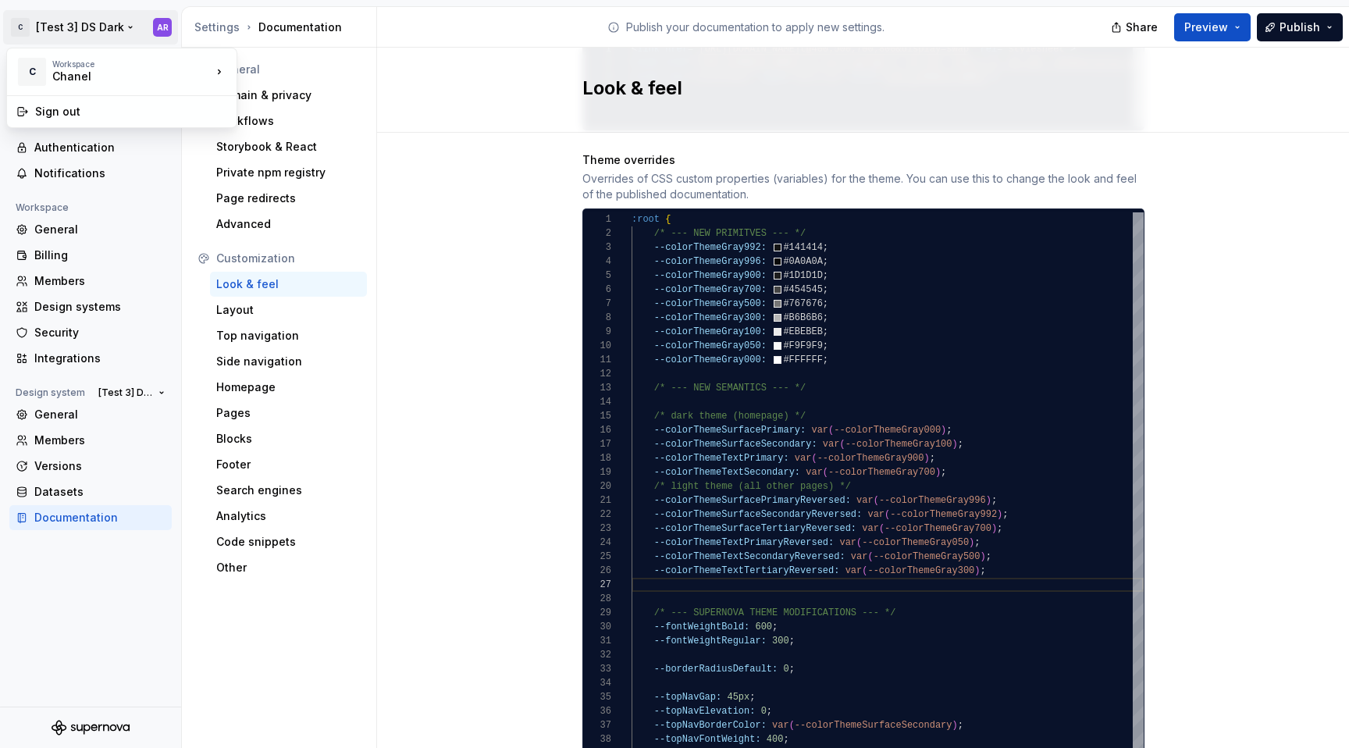
click at [93, 30] on html "C [Test 3] DS Dark AR Back Account Profile Authentication Notifications Workspa…" at bounding box center [674, 374] width 1349 height 748
click at [100, 198] on html "C [Test 3] DS Dark AR Back Account Profile Authentication Notifications Workspa…" at bounding box center [674, 374] width 1349 height 748
click at [49, 63] on div "Back" at bounding box center [99, 68] width 131 height 16
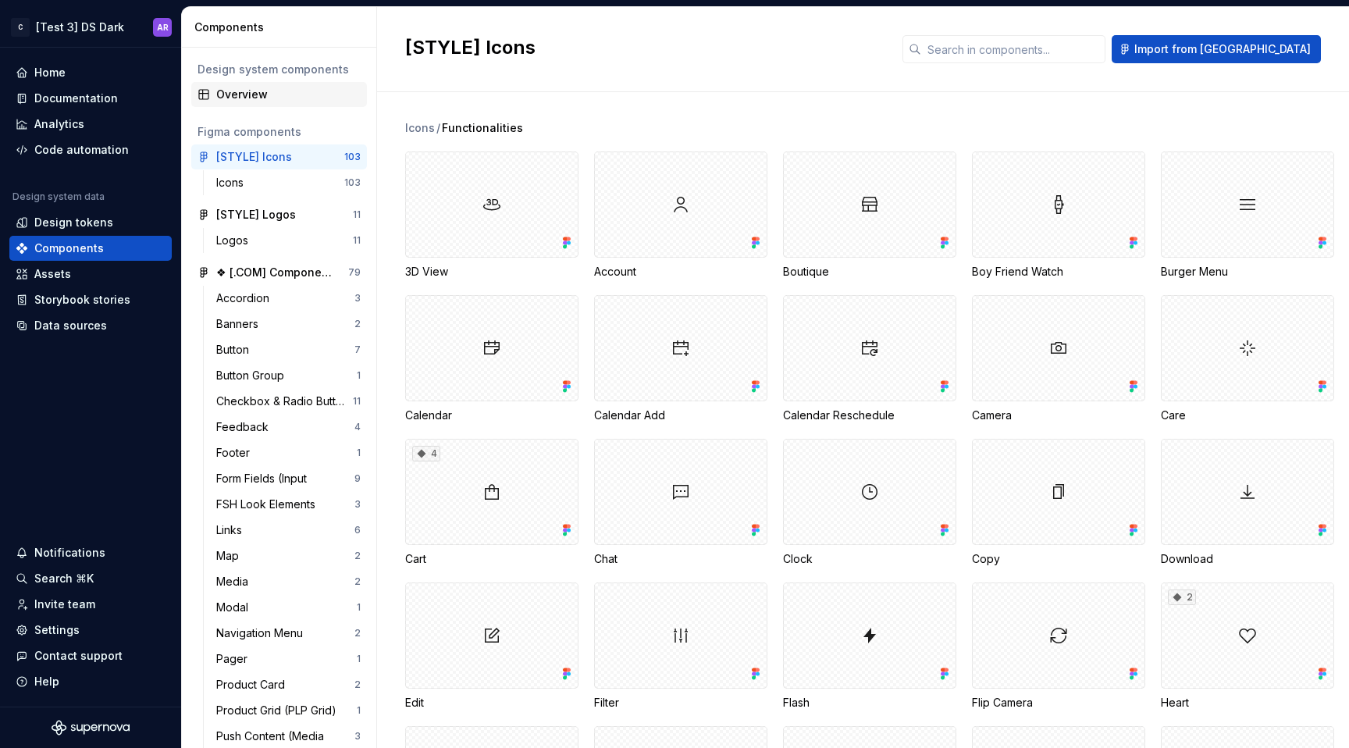
click at [276, 91] on div "Overview" at bounding box center [288, 95] width 144 height 16
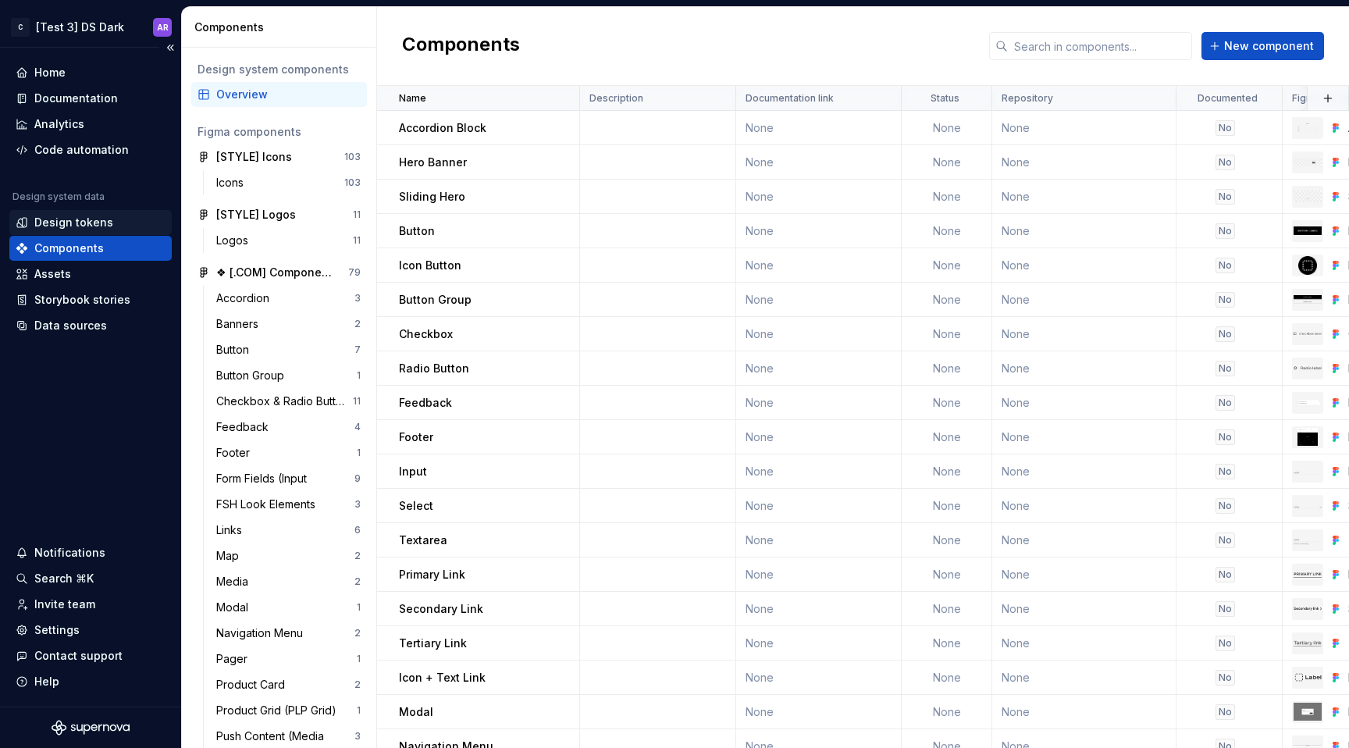
click at [81, 229] on div "Design tokens" at bounding box center [73, 223] width 79 height 16
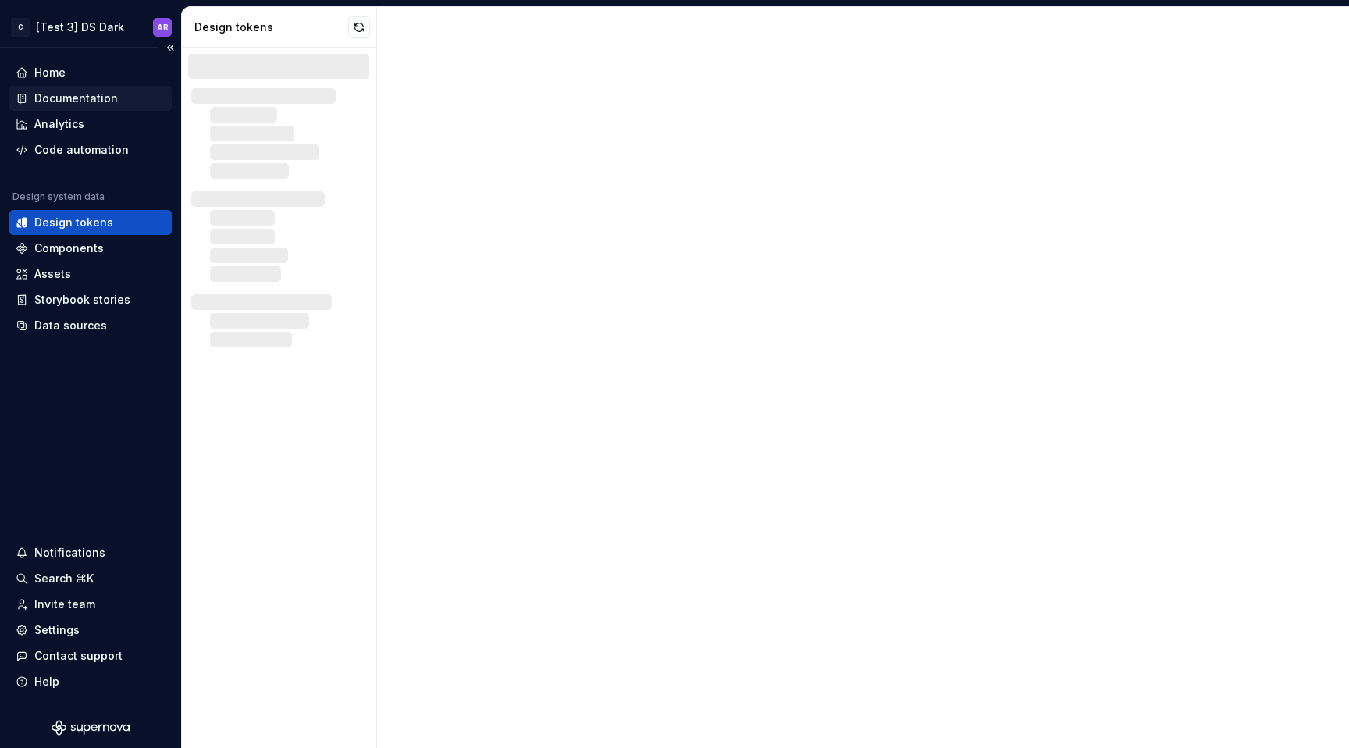
click at [105, 96] on div "Documentation" at bounding box center [76, 99] width 84 height 16
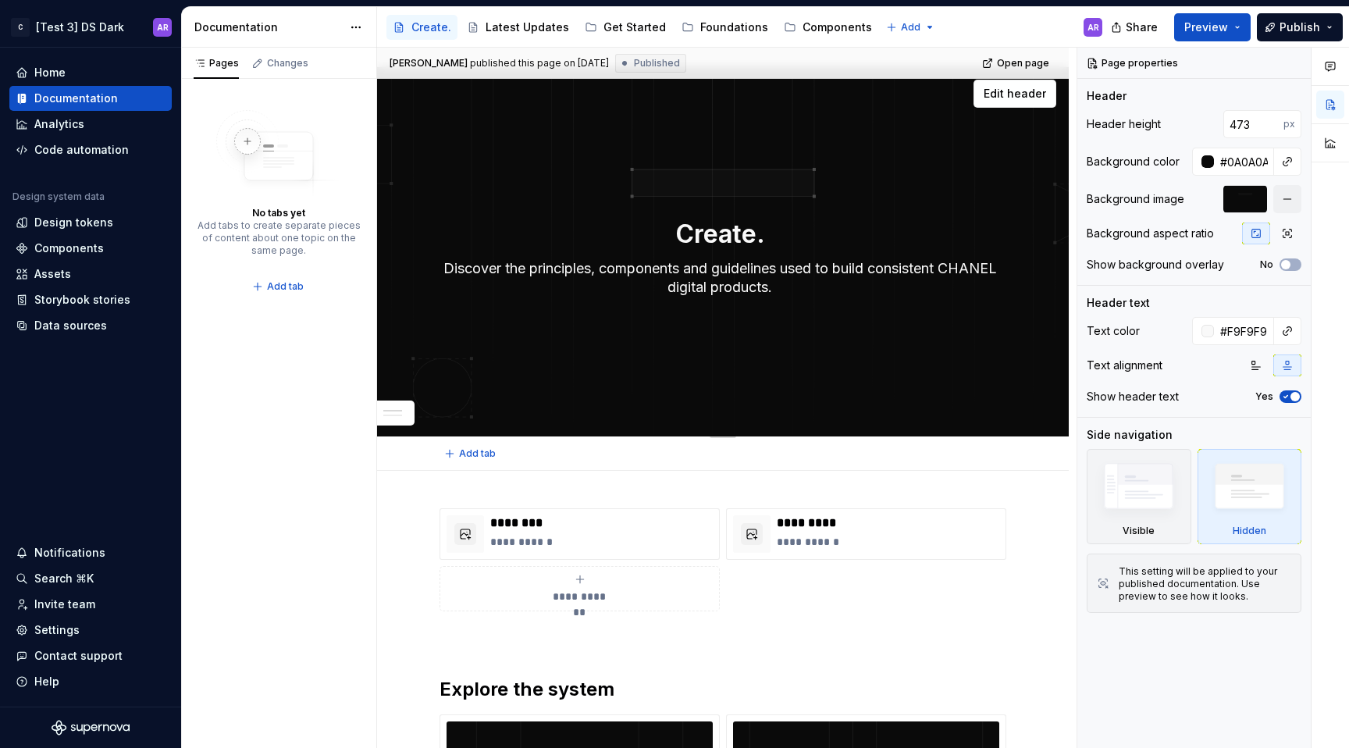
scroll to position [34, 0]
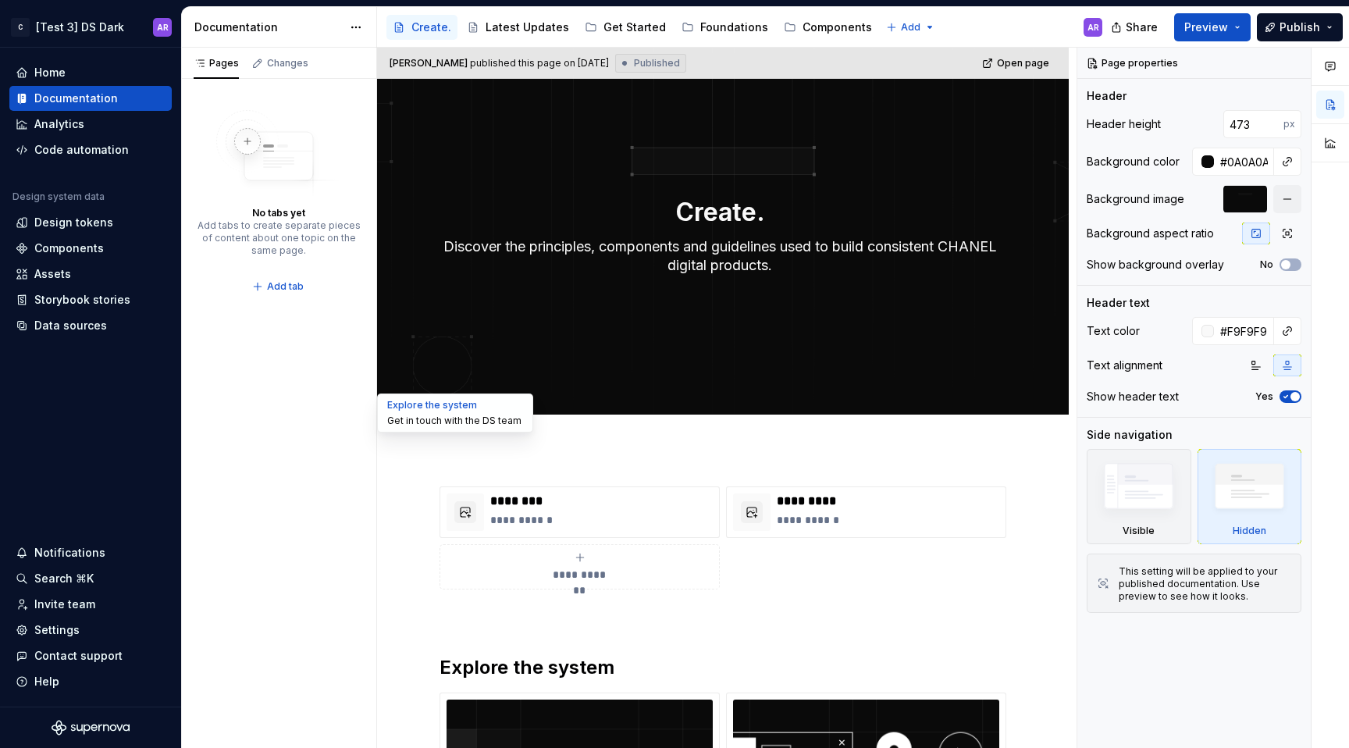
click at [418, 422] on button "Get in touch with the DS team" at bounding box center [455, 421] width 148 height 16
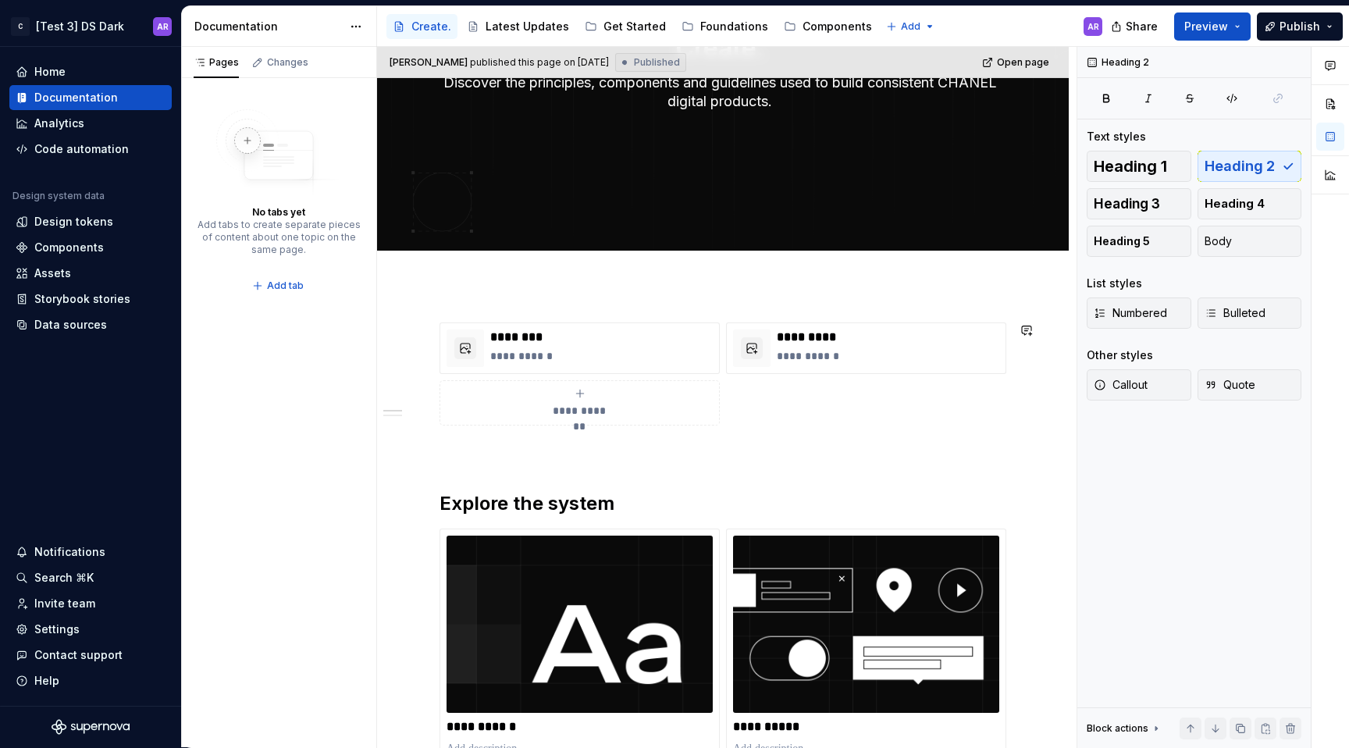
scroll to position [0, 0]
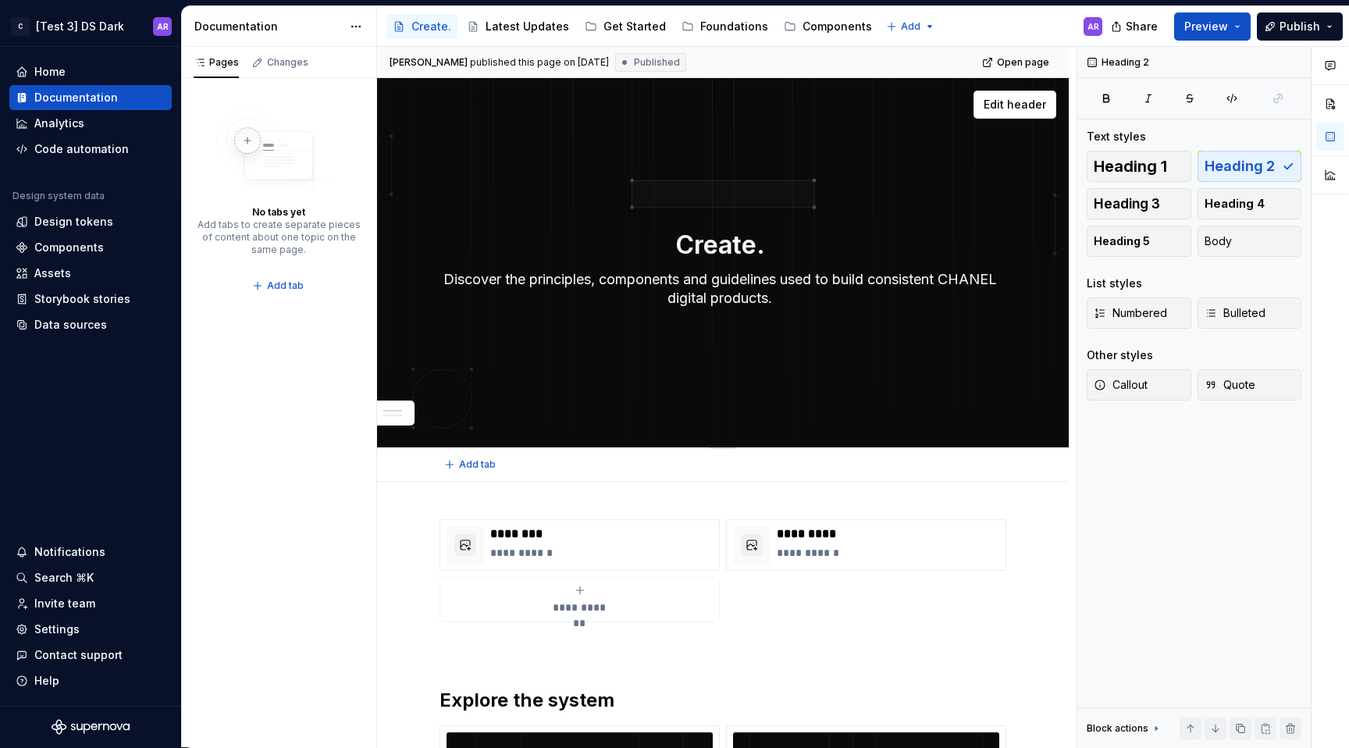
click at [757, 247] on textarea "Create." at bounding box center [719, 244] width 567 height 37
click at [747, 429] on div "Create. Discover the principles, components and guidelines used to build consis…" at bounding box center [723, 262] width 692 height 369
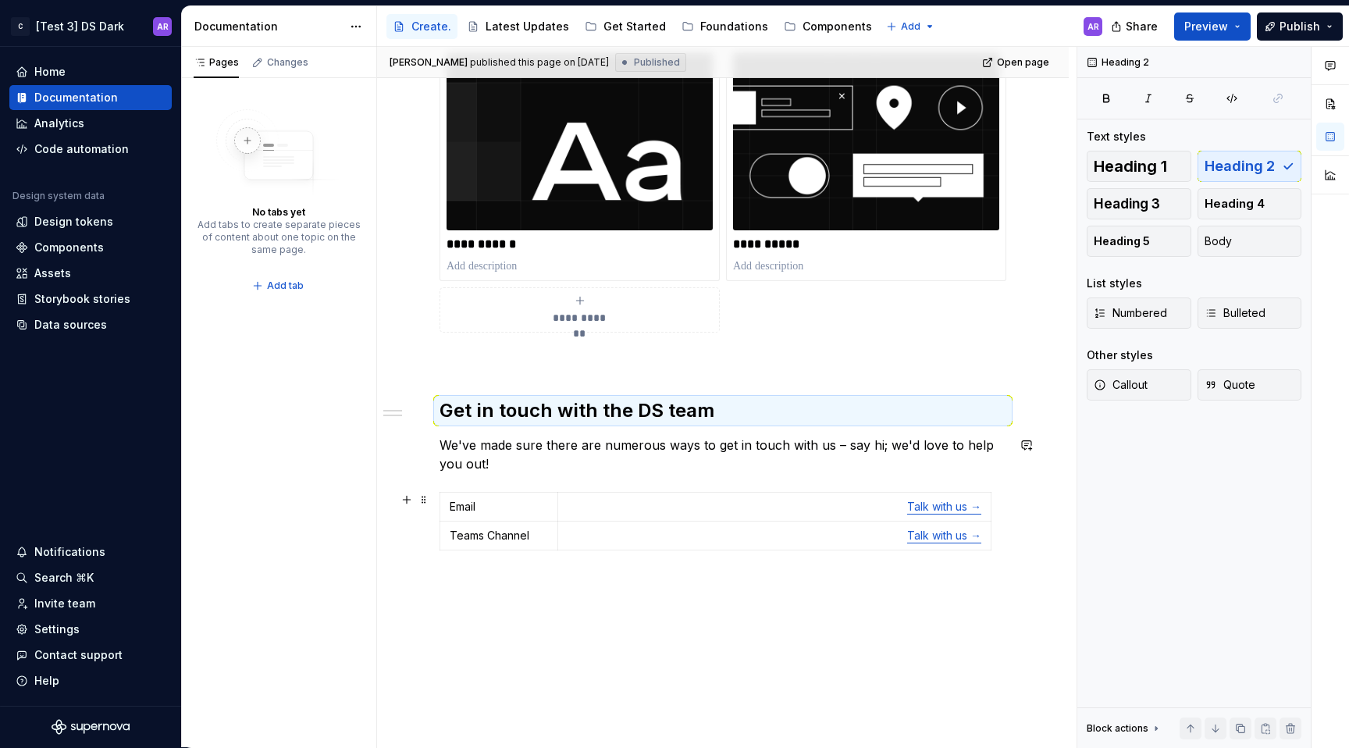
scroll to position [731, 0]
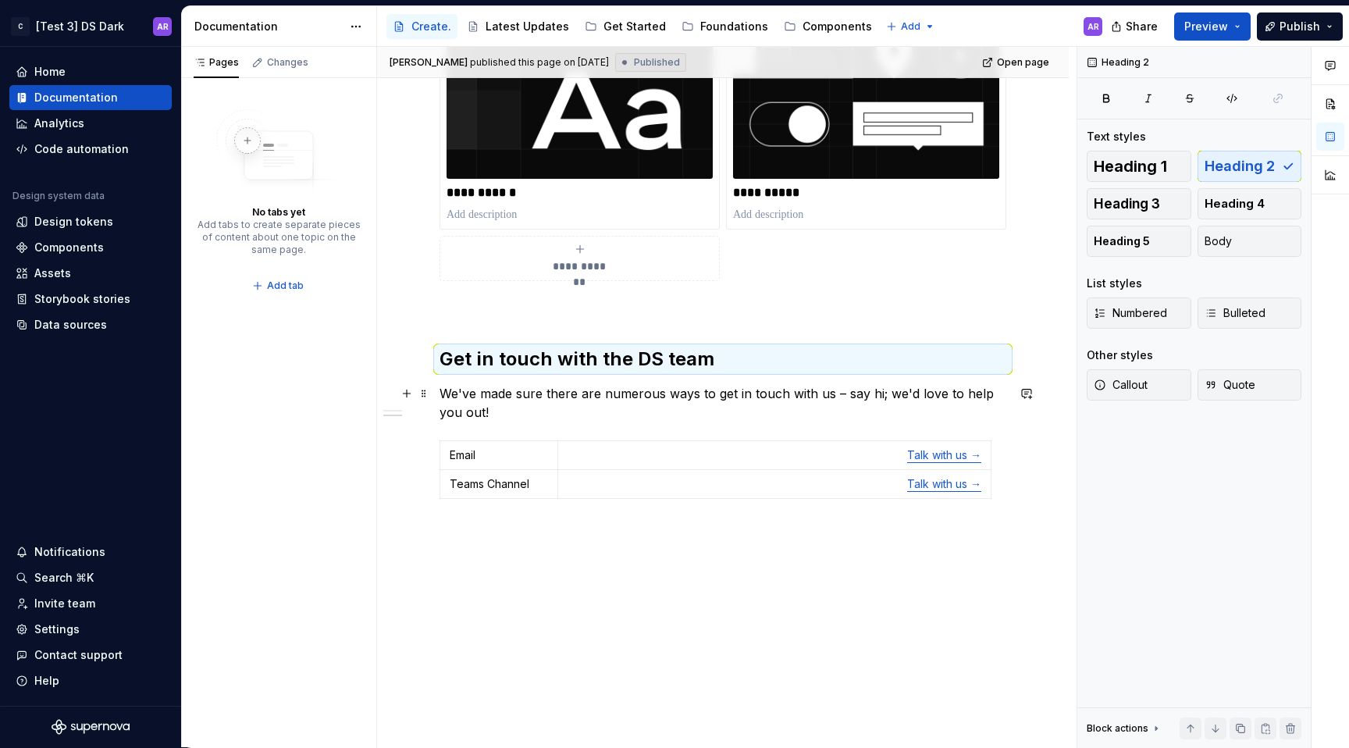
click at [588, 398] on p "We've made sure there are numerous ways to get in touch with us – say hi; we'd …" at bounding box center [722, 402] width 567 height 37
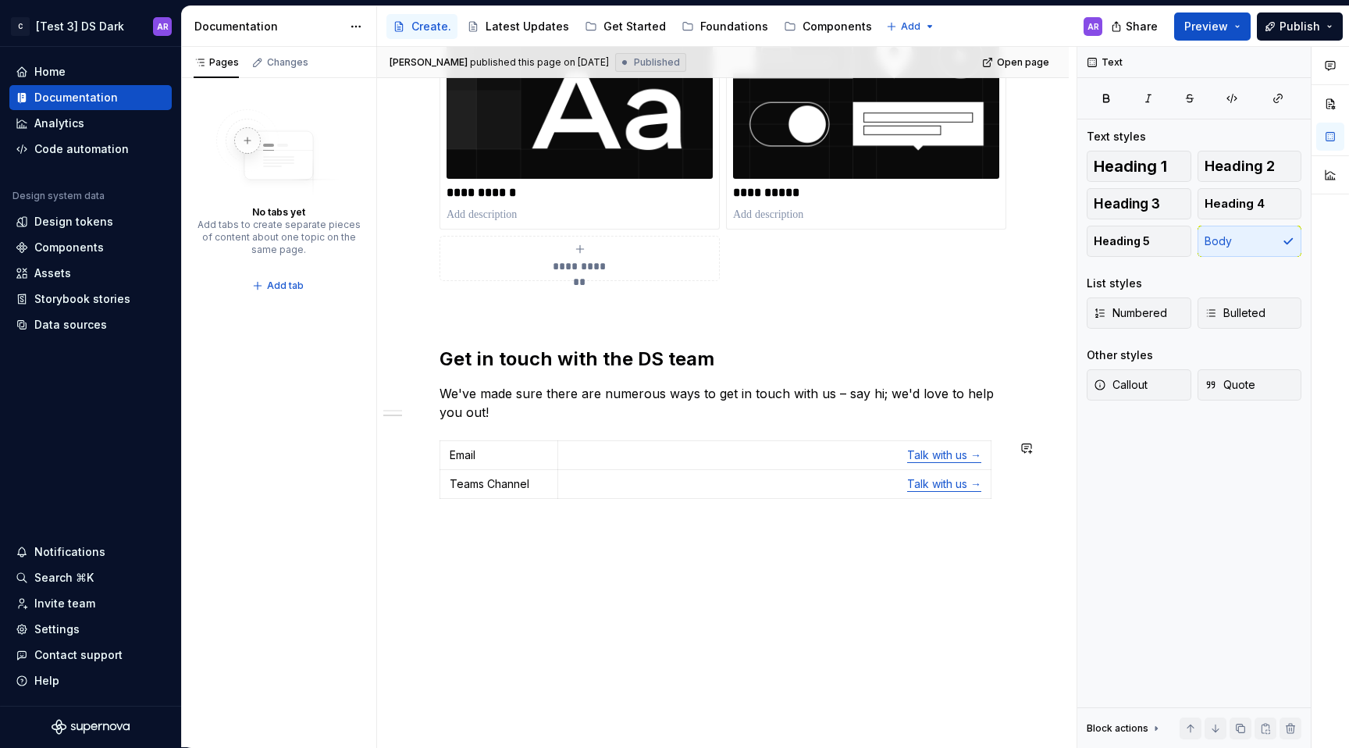
click at [615, 538] on div "**********" at bounding box center [723, 250] width 692 height 998
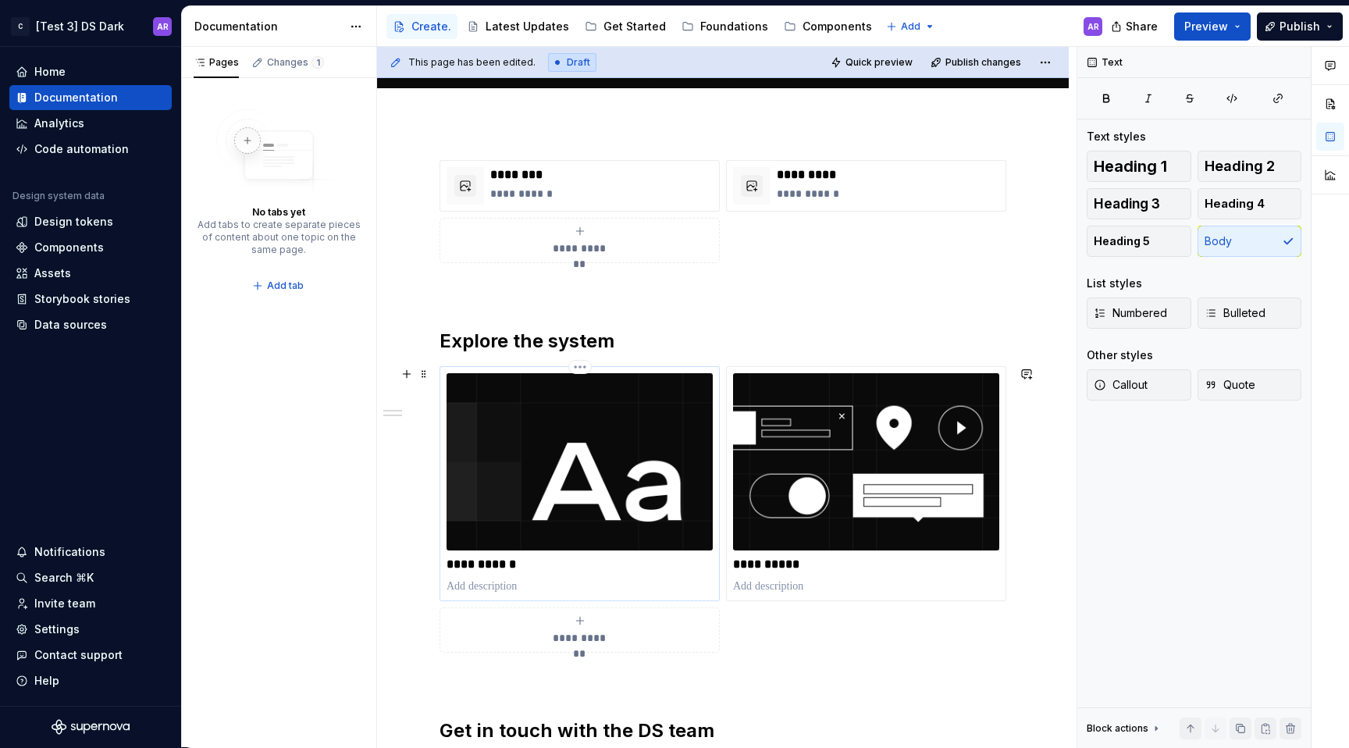
scroll to position [354, 0]
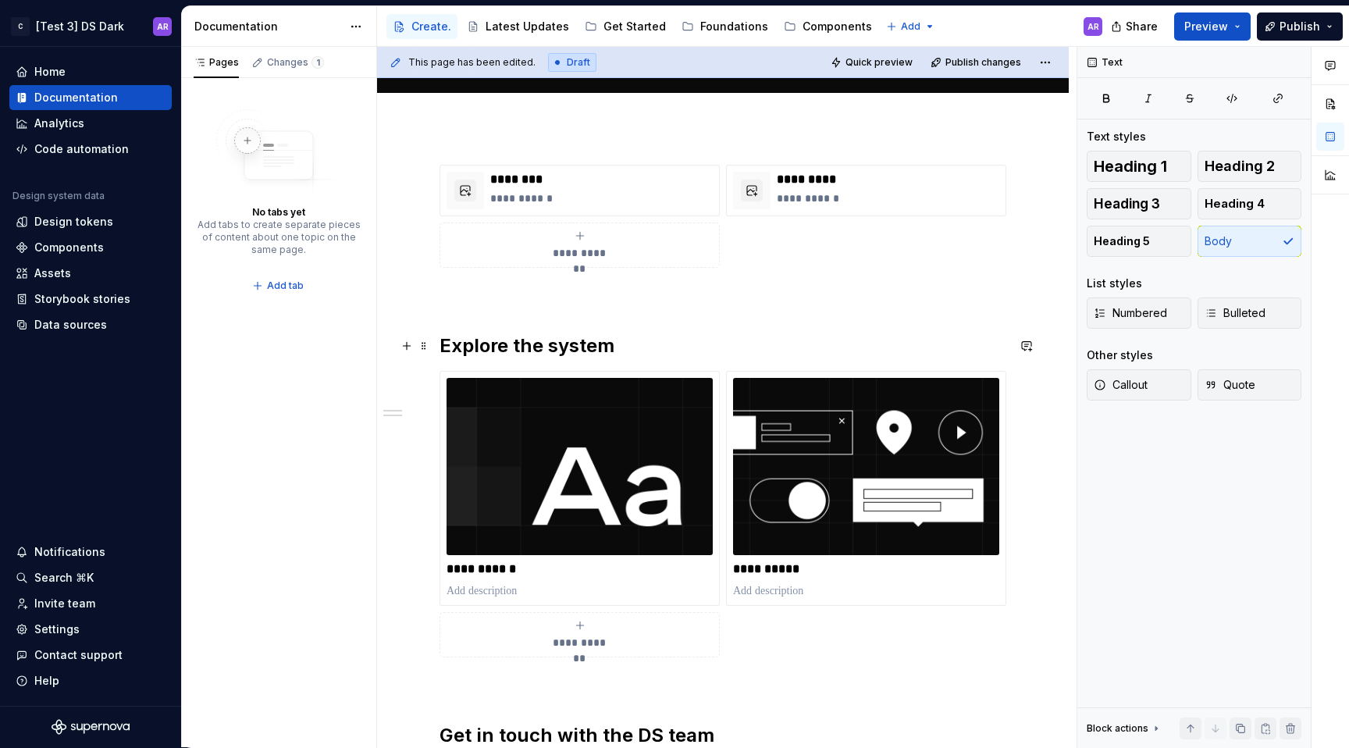
click at [610, 340] on h2 "Explore the system" at bounding box center [722, 345] width 567 height 25
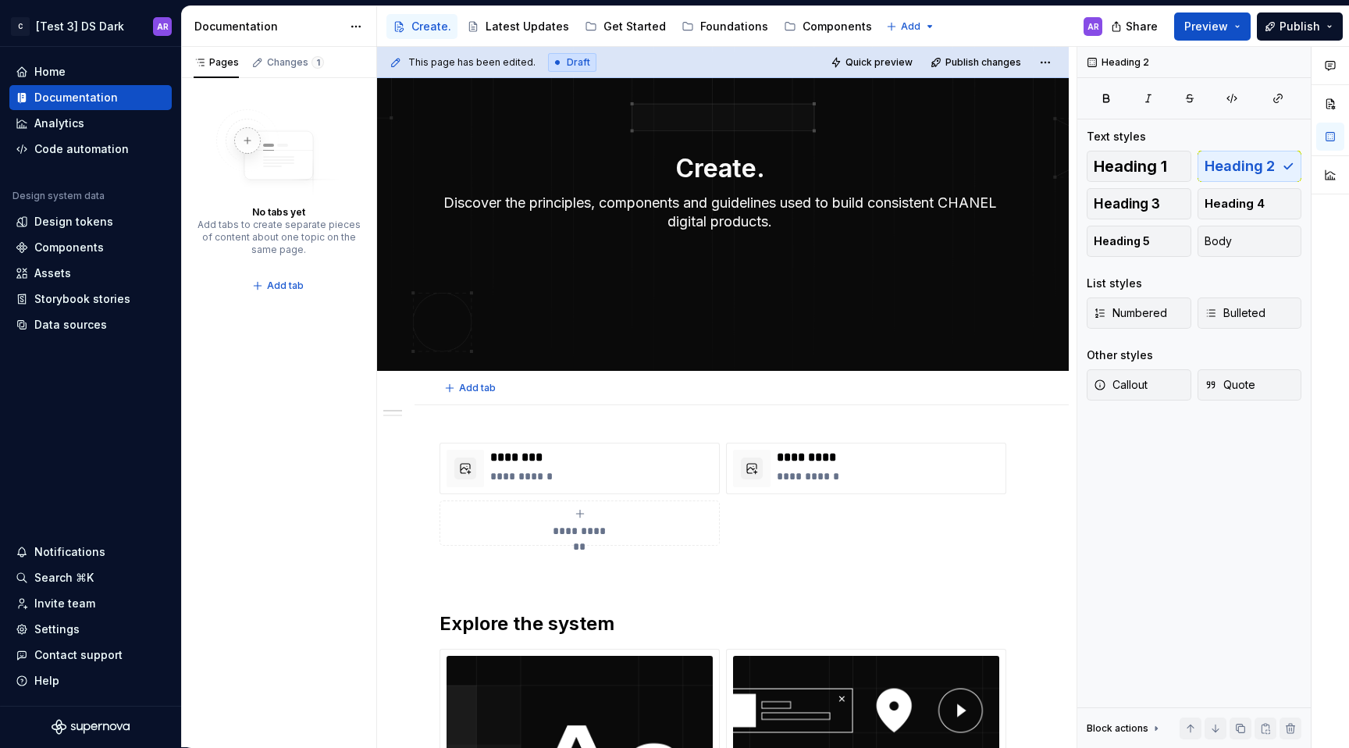
scroll to position [76, 0]
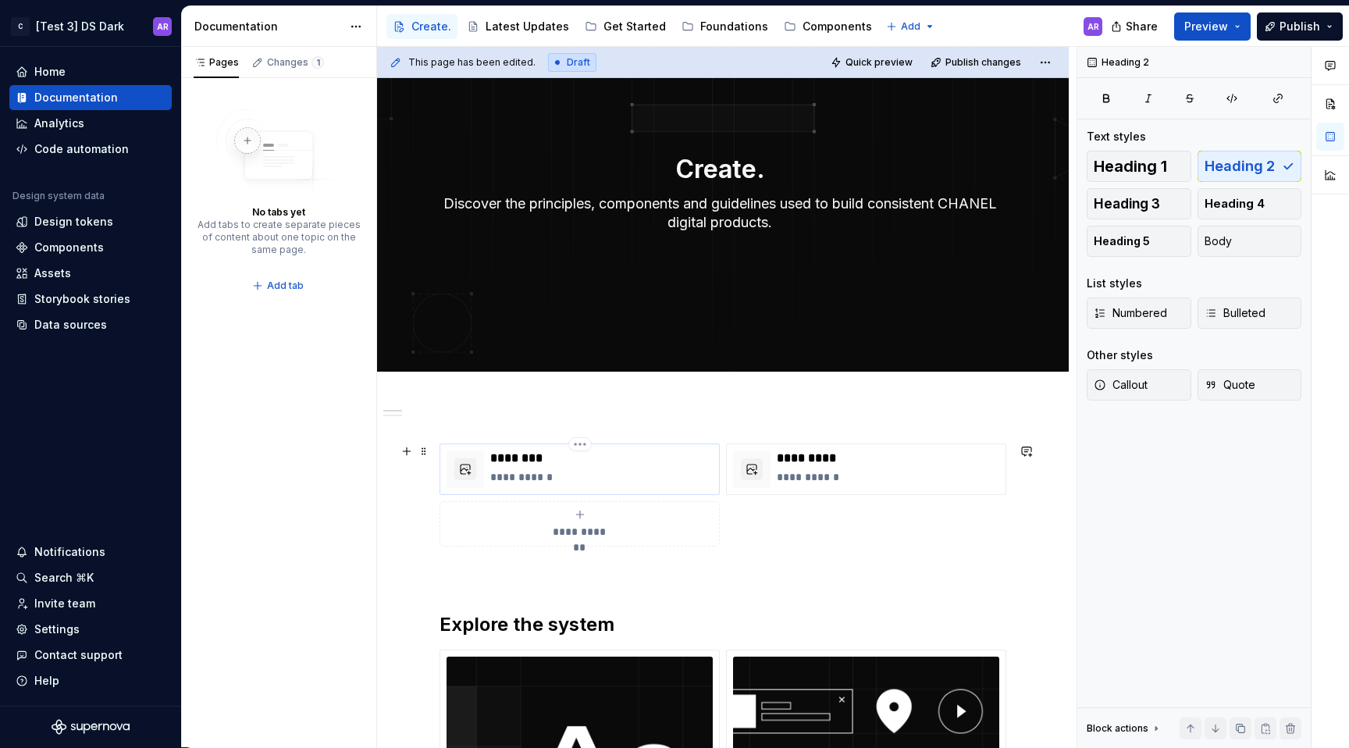
click at [532, 458] on p "********" at bounding box center [601, 458] width 222 height 16
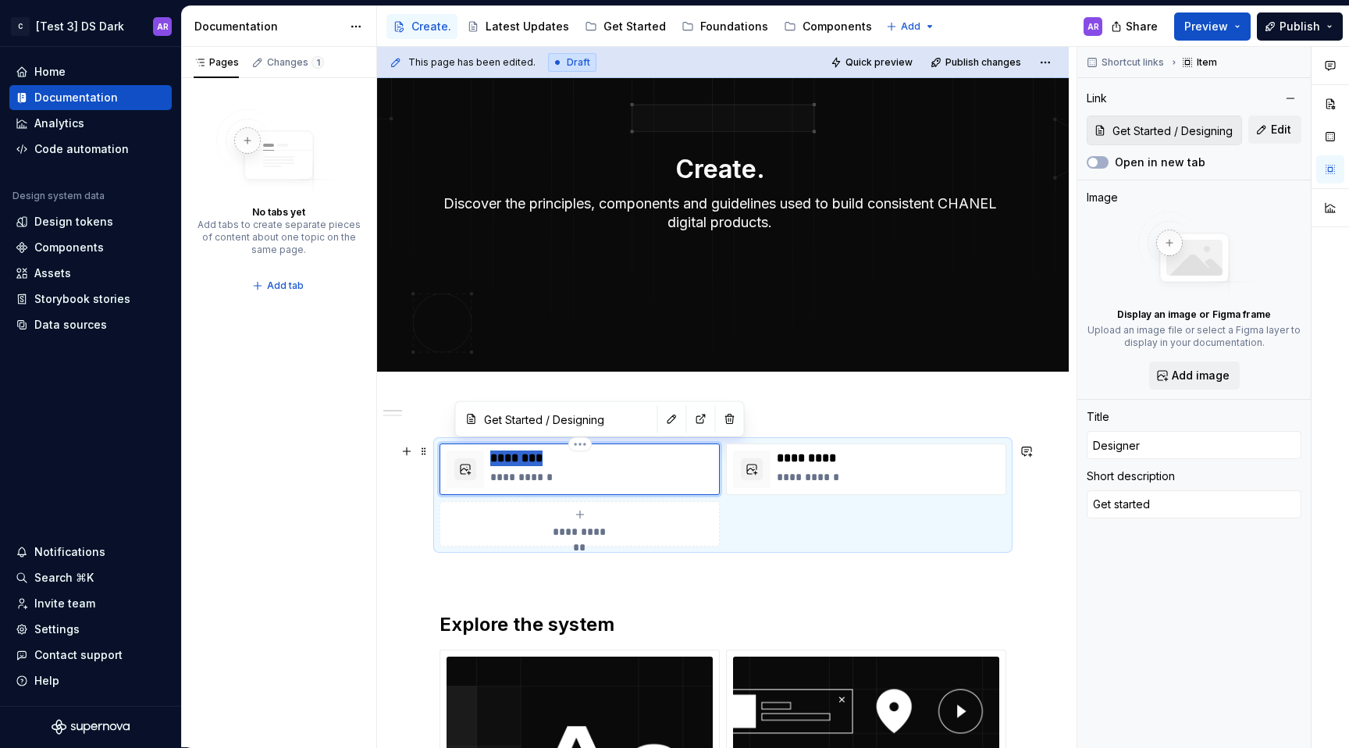
click at [532, 458] on p "********" at bounding box center [601, 458] width 222 height 16
click at [524, 480] on p "**********" at bounding box center [601, 477] width 222 height 16
click at [544, 472] on p "**********" at bounding box center [601, 477] width 222 height 16
click at [532, 449] on div "**********" at bounding box center [579, 469] width 280 height 52
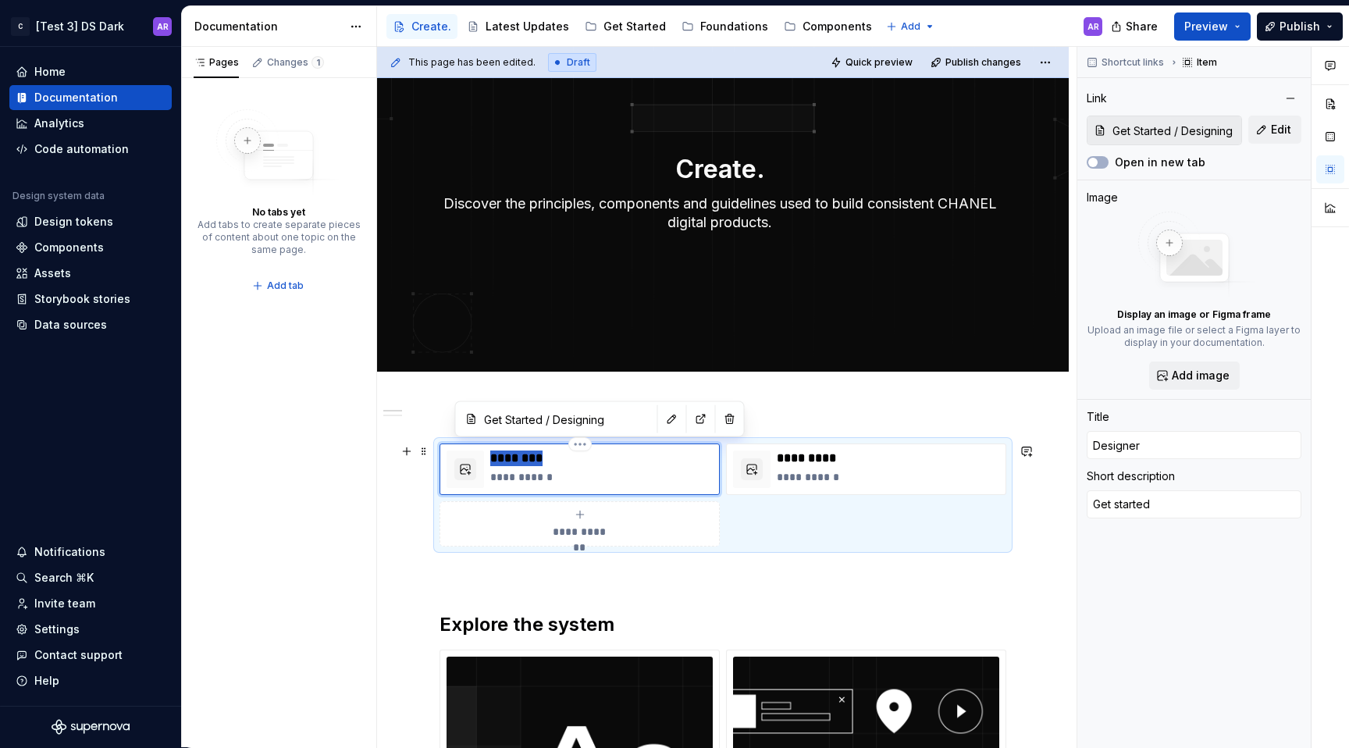
click at [532, 449] on div "**********" at bounding box center [579, 469] width 280 height 52
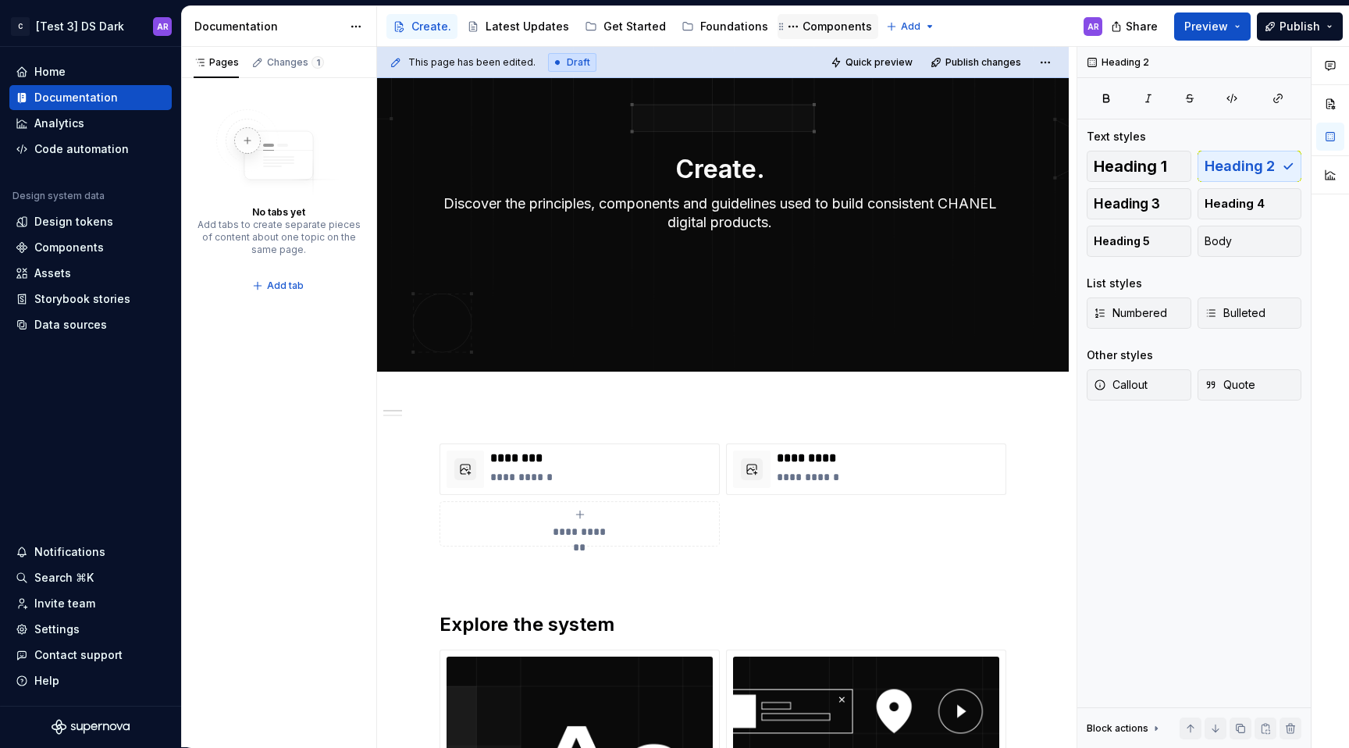
click at [813, 28] on div "Components" at bounding box center [836, 27] width 69 height 16
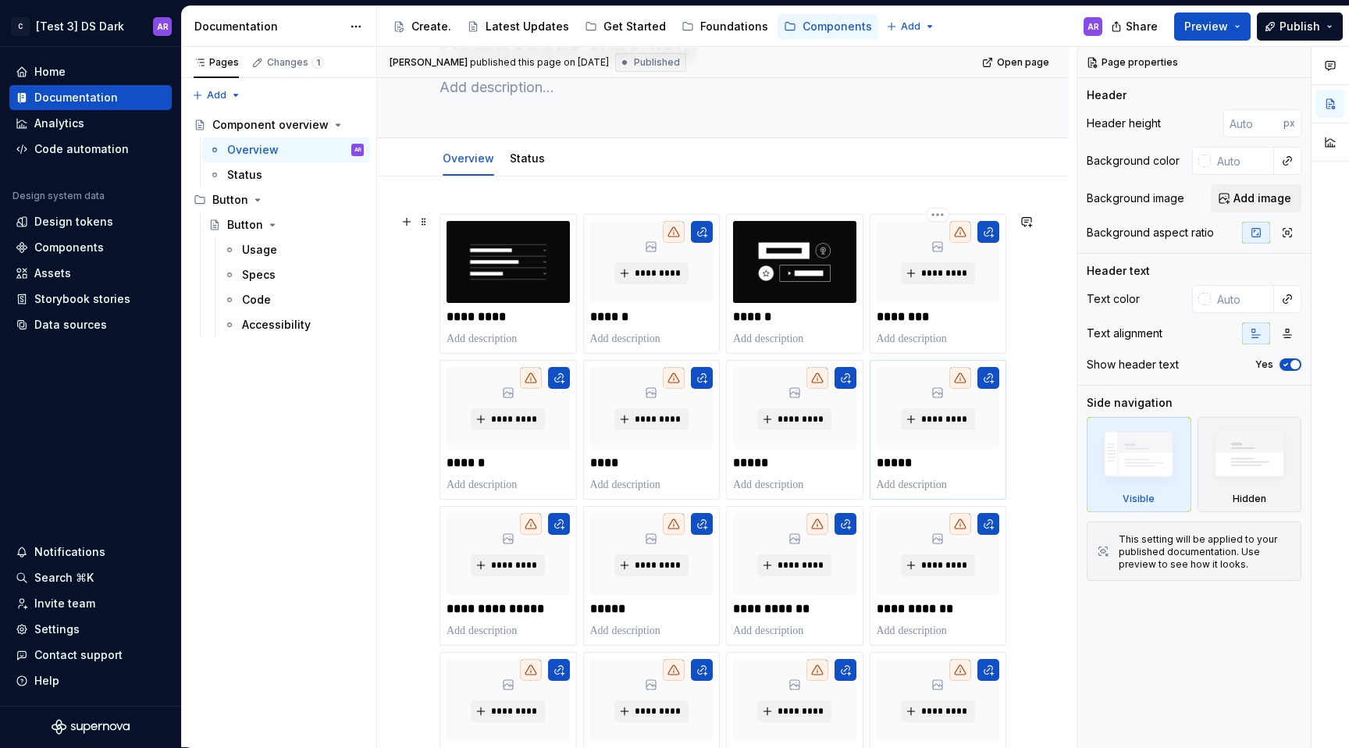
scroll to position [123, 0]
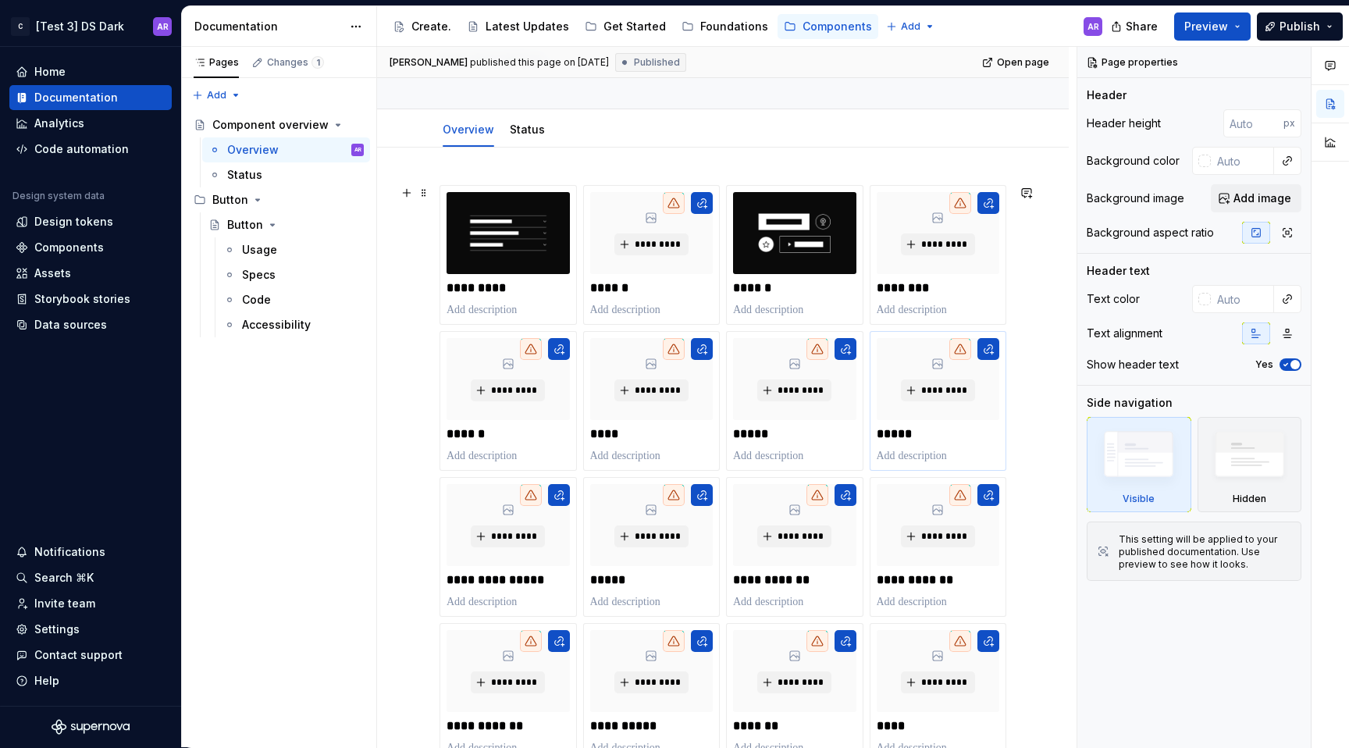
type textarea "*"
